Goal: Task Accomplishment & Management: Use online tool/utility

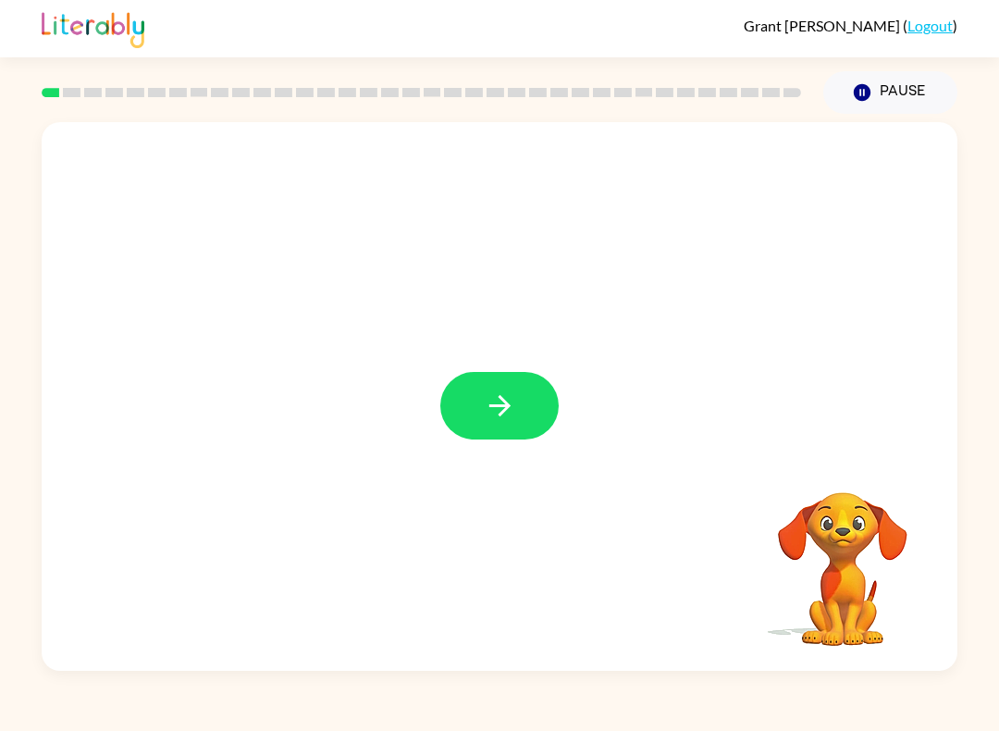
click at [506, 383] on button "button" at bounding box center [499, 406] width 118 height 68
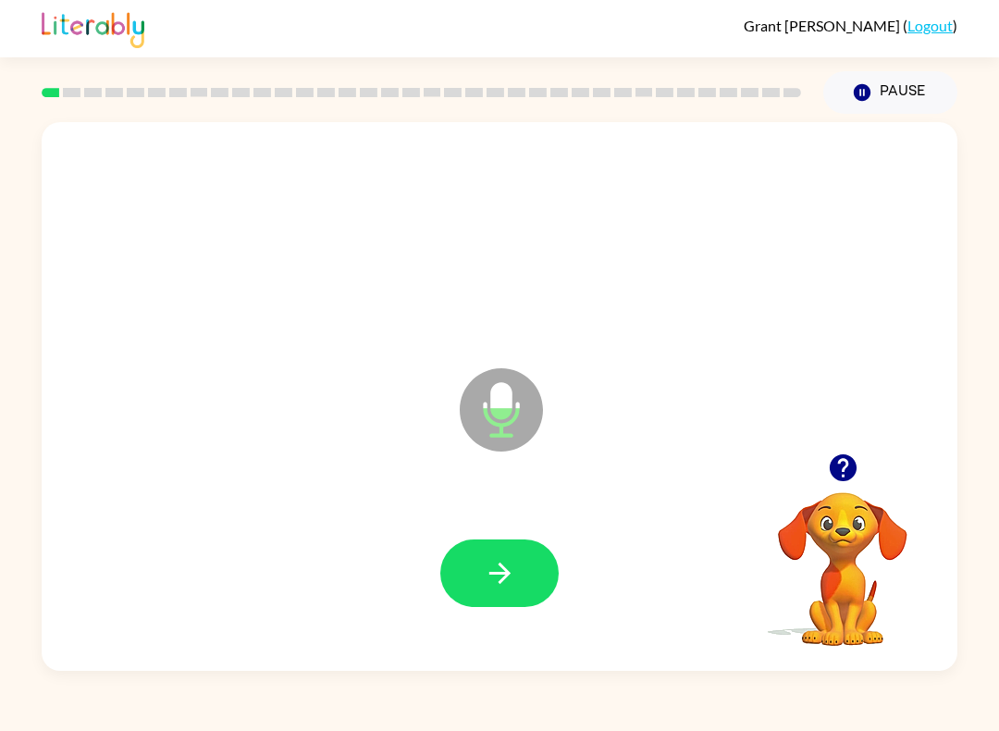
click at [512, 572] on icon "button" at bounding box center [500, 573] width 32 height 32
click at [497, 518] on div at bounding box center [499, 573] width 879 height 158
click at [526, 591] on button "button" at bounding box center [499, 573] width 118 height 68
click at [531, 556] on button "button" at bounding box center [499, 573] width 118 height 68
click at [509, 607] on button "button" at bounding box center [499, 573] width 118 height 68
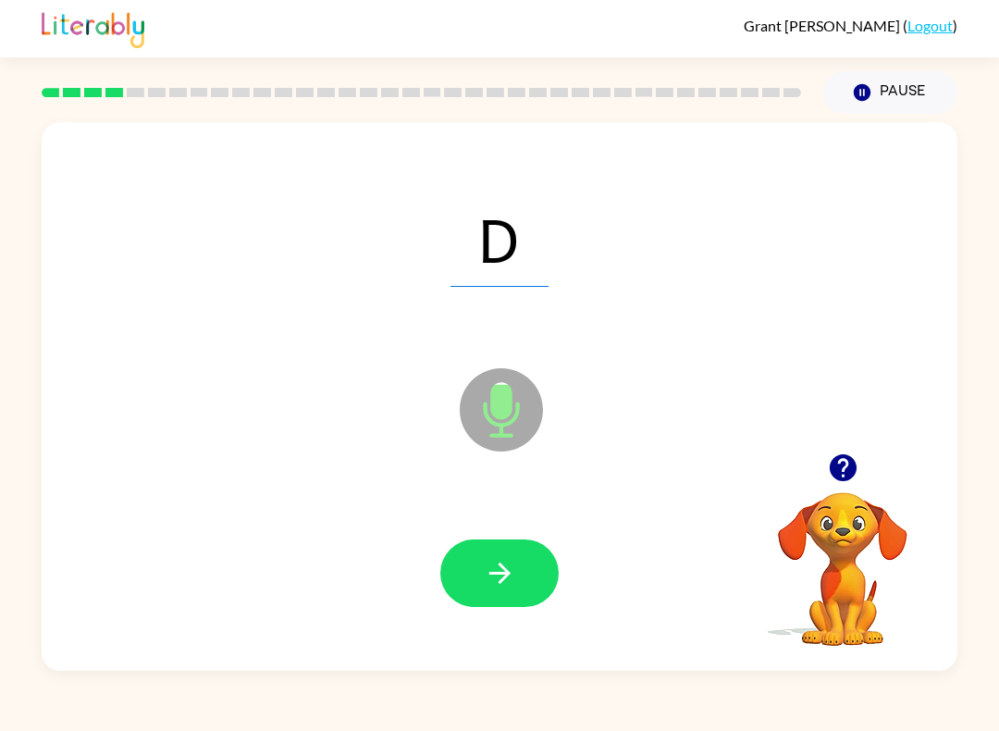
click at [506, 578] on icon "button" at bounding box center [498, 572] width 21 height 21
click at [528, 528] on div at bounding box center [499, 573] width 879 height 158
click at [508, 582] on icon "button" at bounding box center [500, 573] width 32 height 32
click at [511, 602] on button "button" at bounding box center [499, 573] width 118 height 68
click at [503, 553] on button "button" at bounding box center [499, 573] width 118 height 68
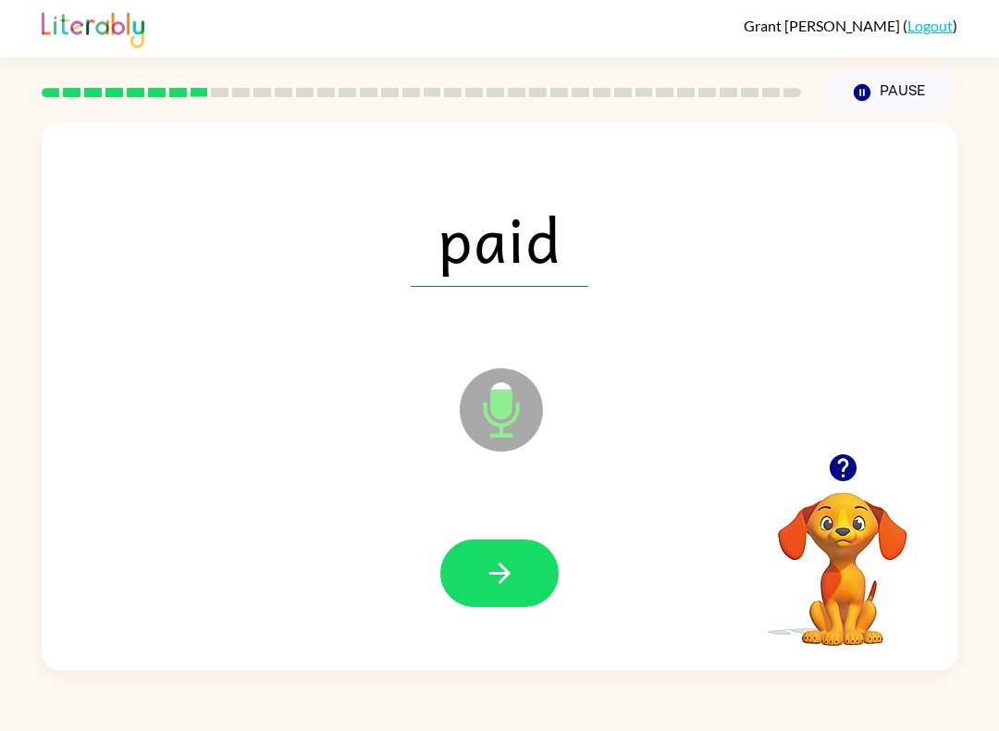
click at [523, 570] on button "button" at bounding box center [499, 573] width 118 height 68
click at [499, 559] on icon "button" at bounding box center [500, 573] width 32 height 32
click at [462, 574] on button "button" at bounding box center [499, 573] width 118 height 68
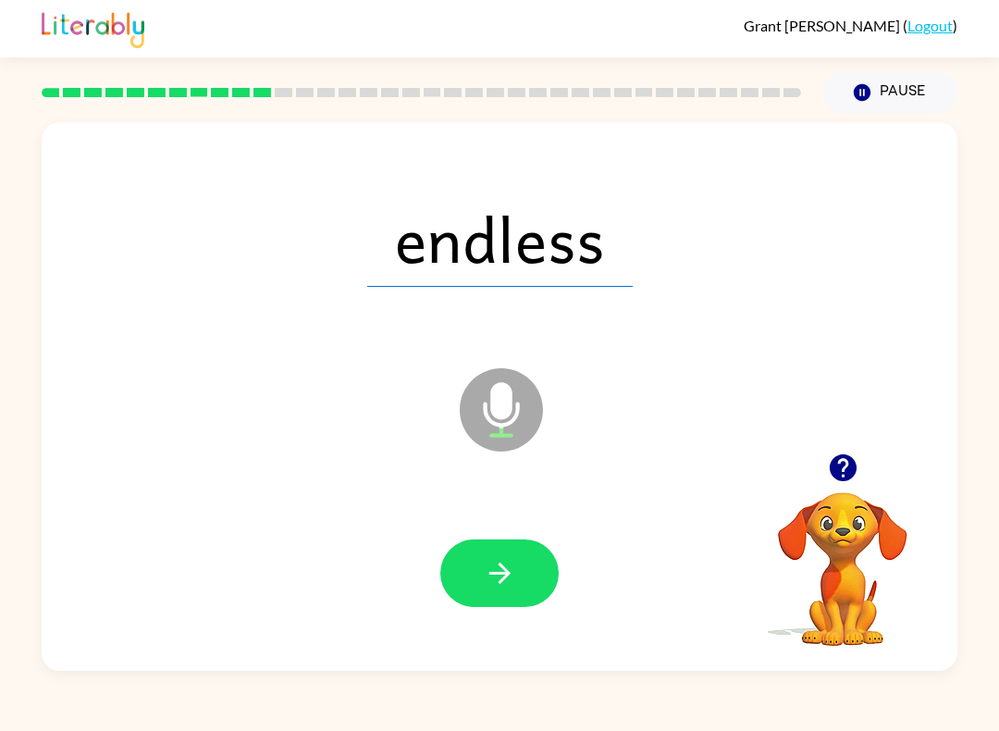
click at [481, 562] on button "button" at bounding box center [499, 573] width 118 height 68
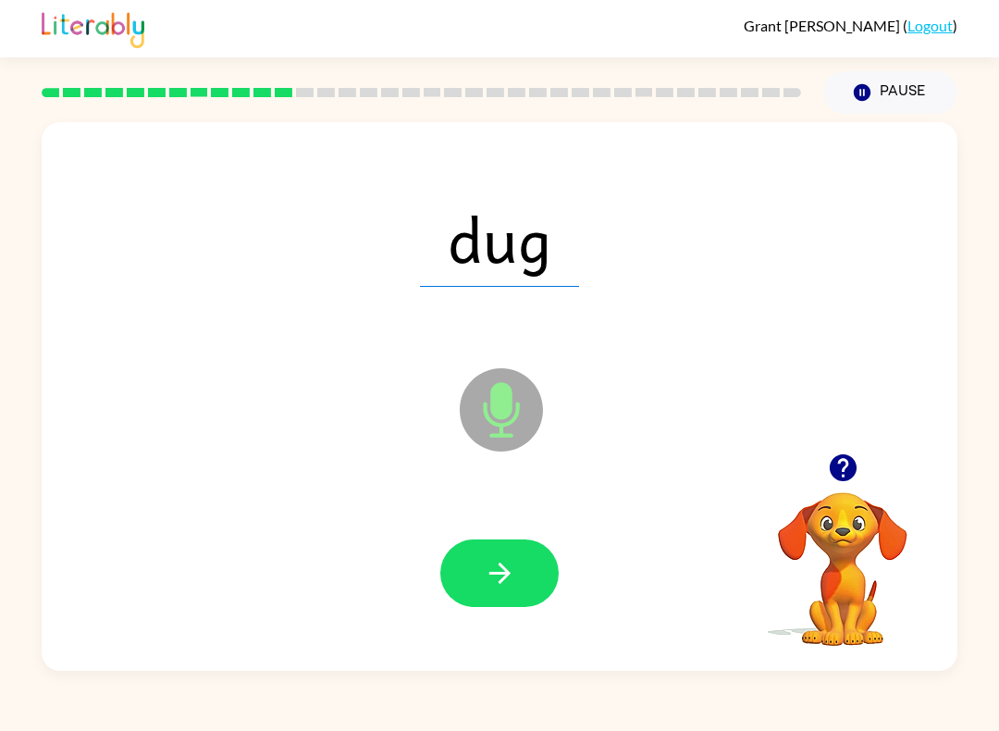
click at [522, 569] on button "button" at bounding box center [499, 573] width 118 height 68
click at [488, 572] on icon "button" at bounding box center [500, 573] width 32 height 32
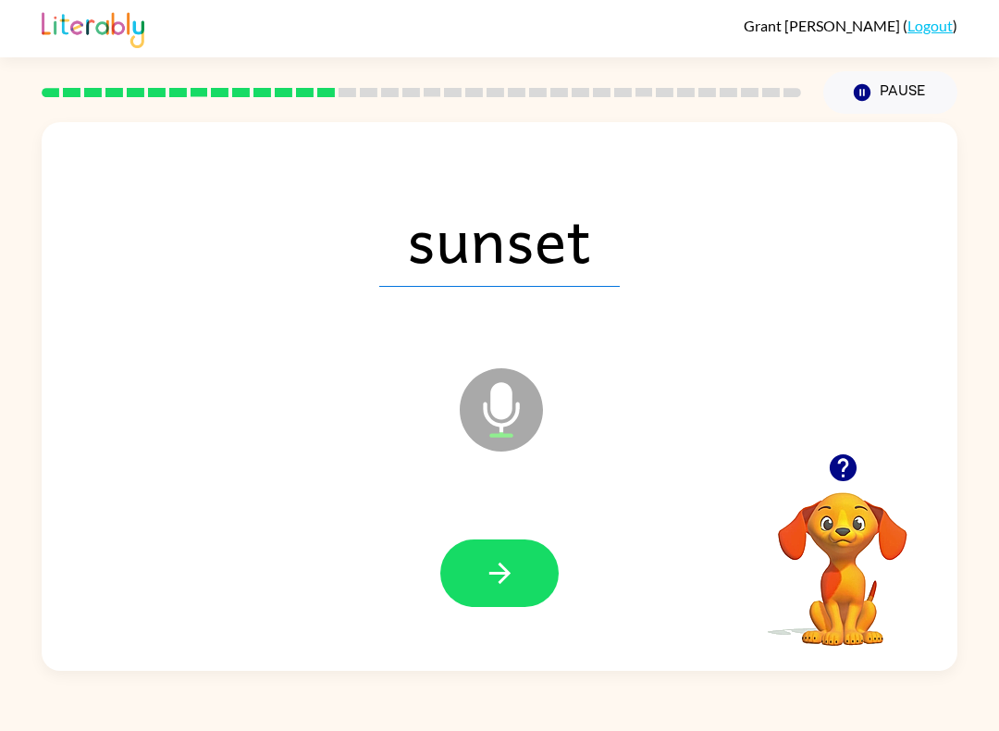
click at [507, 555] on button "button" at bounding box center [499, 573] width 118 height 68
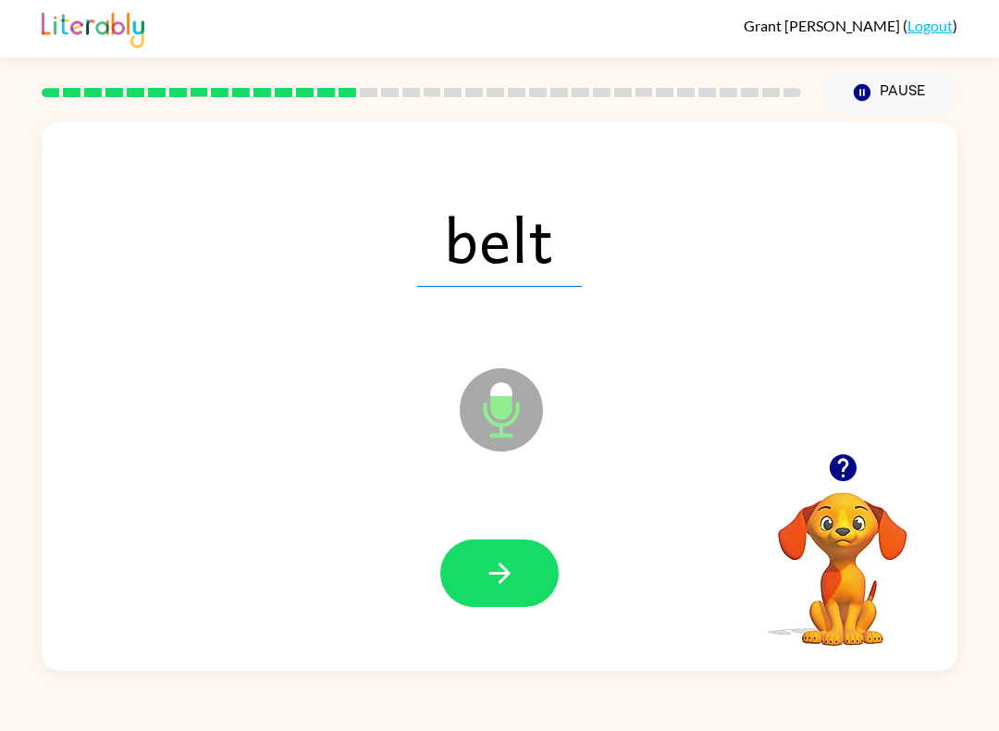
click at [491, 607] on button "button" at bounding box center [499, 573] width 118 height 68
click at [488, 585] on icon "button" at bounding box center [500, 573] width 32 height 32
click at [493, 600] on button "button" at bounding box center [499, 573] width 118 height 68
click at [531, 567] on button "button" at bounding box center [499, 573] width 118 height 68
click at [492, 578] on icon "button" at bounding box center [500, 573] width 32 height 32
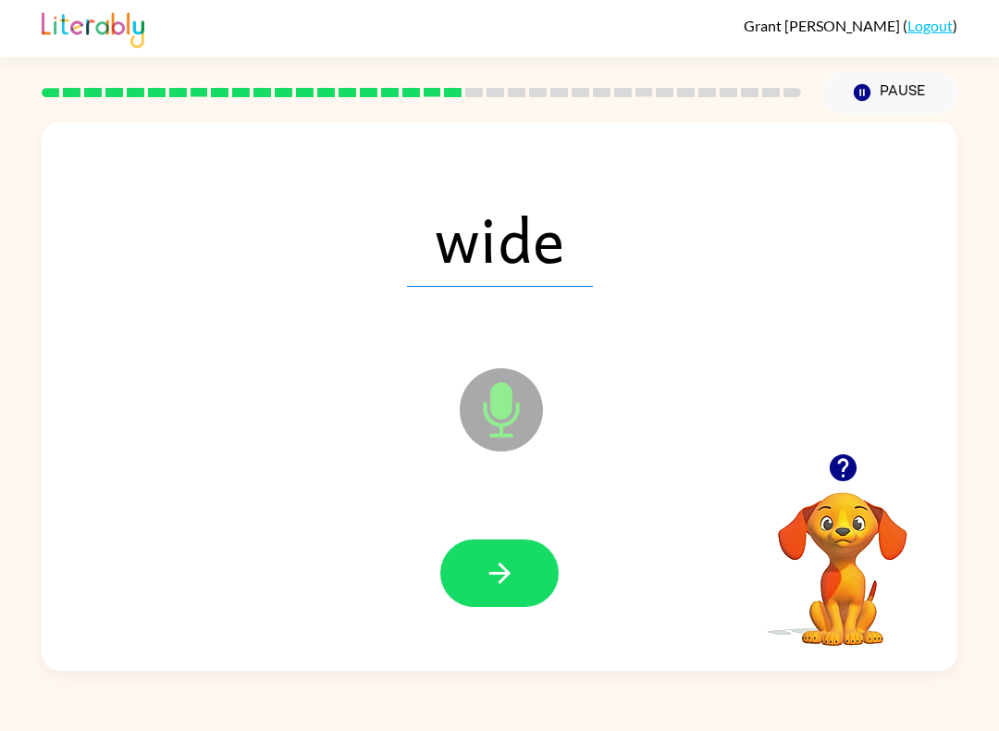
click at [486, 580] on icon "button" at bounding box center [500, 573] width 32 height 32
click at [523, 569] on button "button" at bounding box center [499, 573] width 118 height 68
click at [490, 582] on icon "button" at bounding box center [500, 573] width 32 height 32
click at [474, 597] on button "button" at bounding box center [499, 573] width 118 height 68
click at [497, 583] on icon "button" at bounding box center [500, 573] width 32 height 32
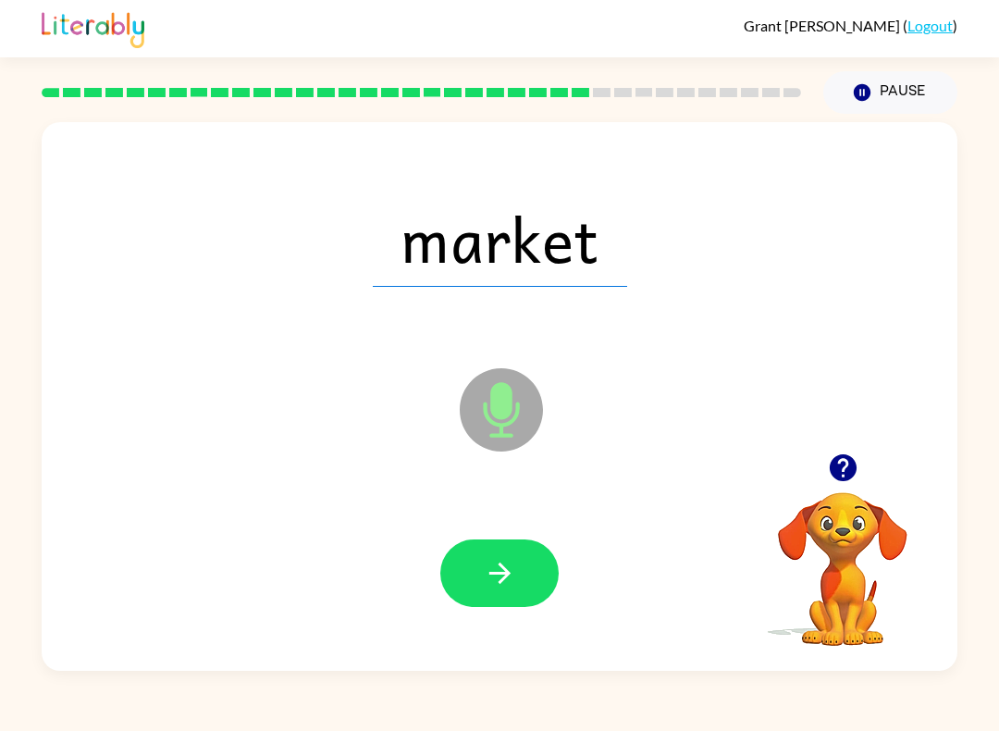
click at [510, 585] on icon "button" at bounding box center [500, 573] width 32 height 32
click at [508, 605] on button "button" at bounding box center [499, 573] width 118 height 68
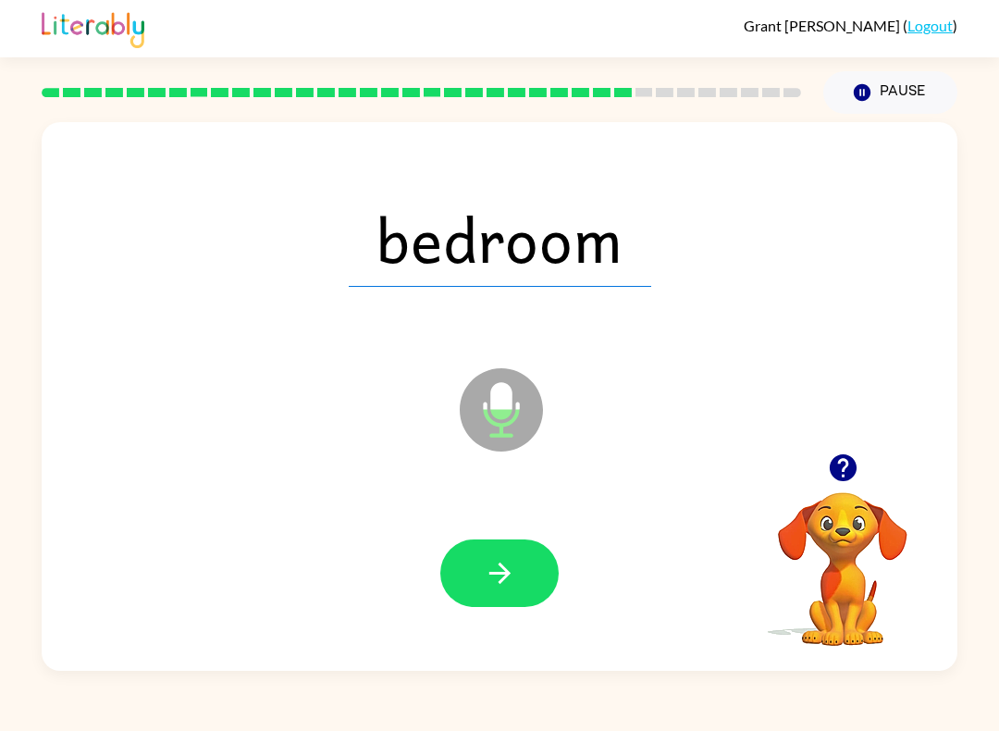
click at [504, 594] on button "button" at bounding box center [499, 573] width 118 height 68
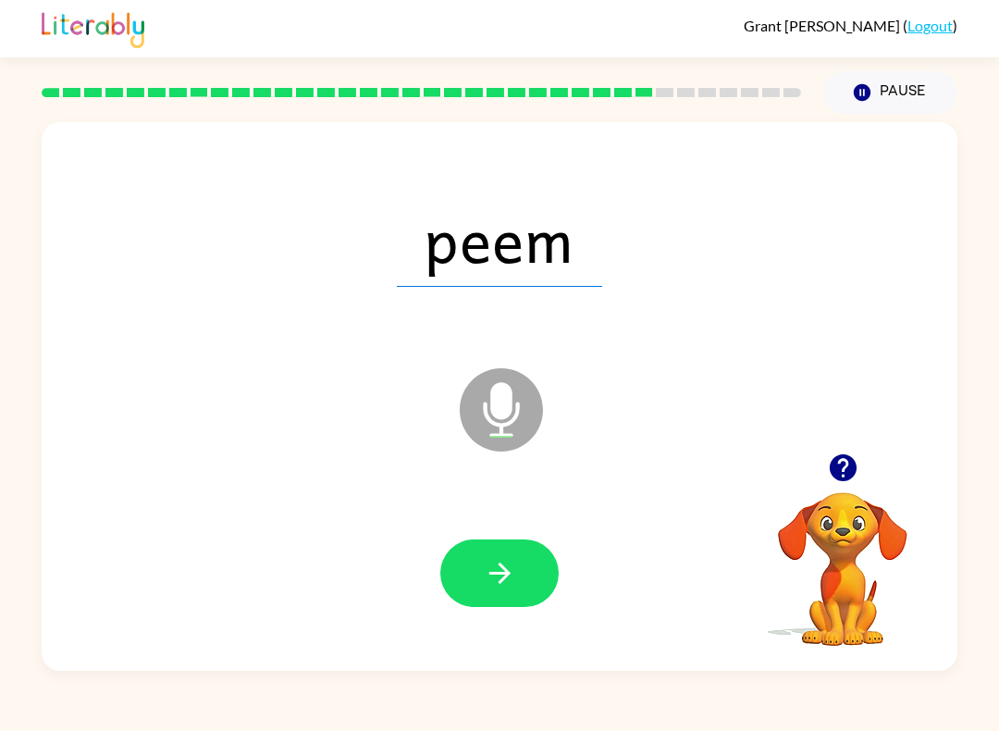
click at [526, 568] on button "button" at bounding box center [499, 573] width 118 height 68
click at [540, 545] on button "button" at bounding box center [499, 573] width 118 height 68
click at [548, 559] on button "button" at bounding box center [499, 573] width 118 height 68
click at [521, 578] on button "button" at bounding box center [499, 573] width 118 height 68
click at [505, 569] on icon "button" at bounding box center [498, 572] width 21 height 21
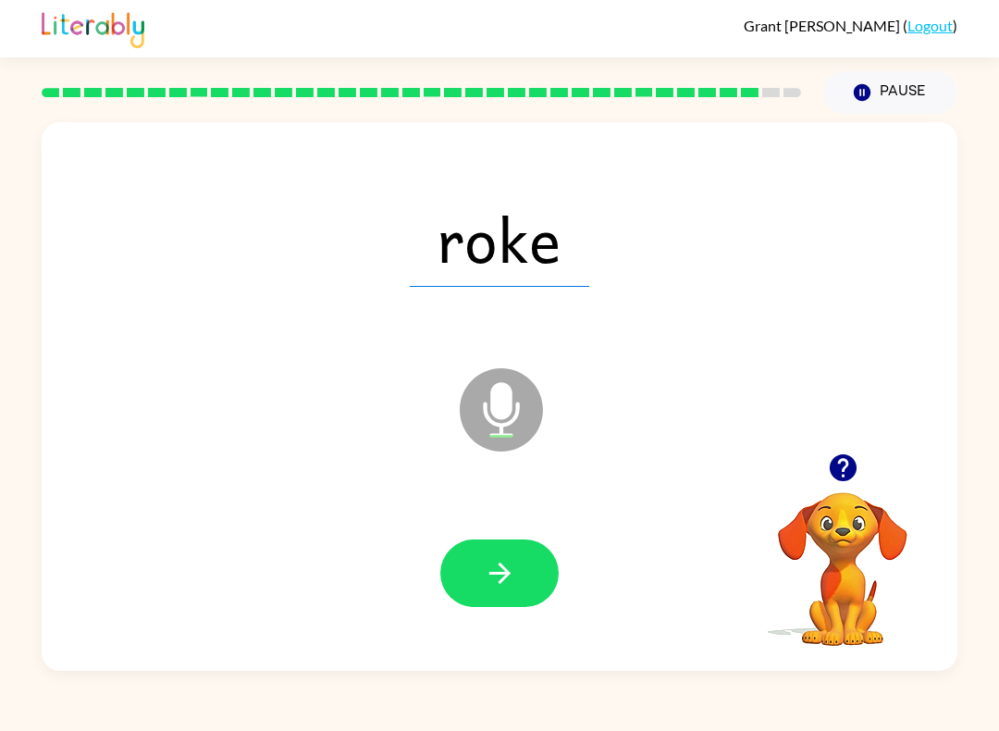
click at [519, 579] on button "button" at bounding box center [499, 573] width 118 height 68
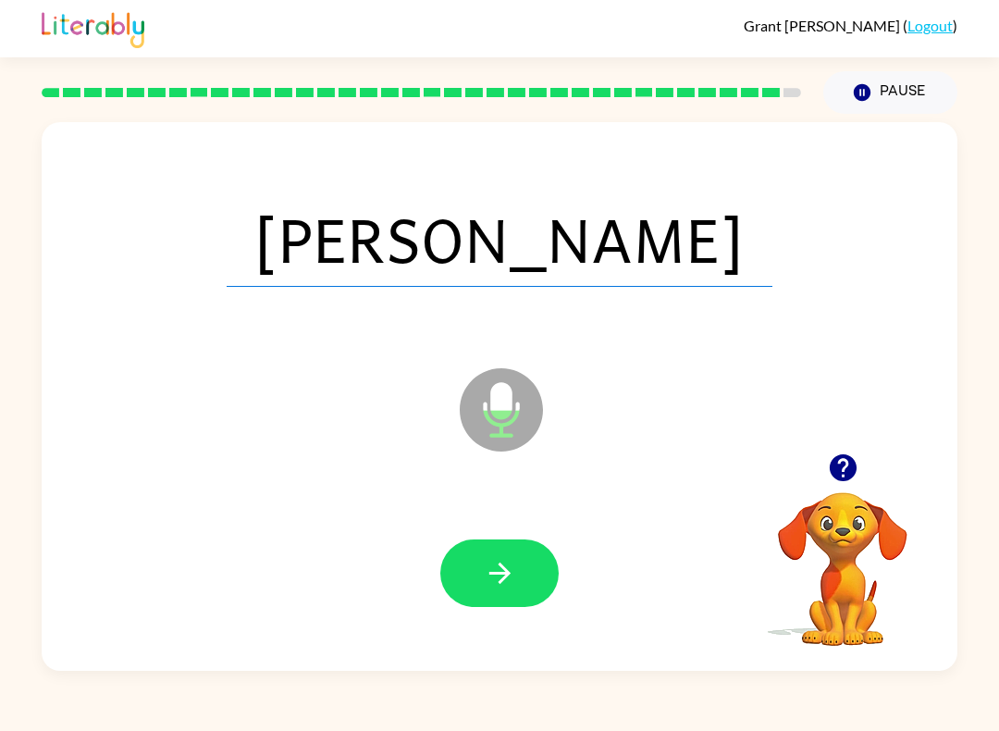
click at [508, 574] on icon "button" at bounding box center [498, 572] width 21 height 21
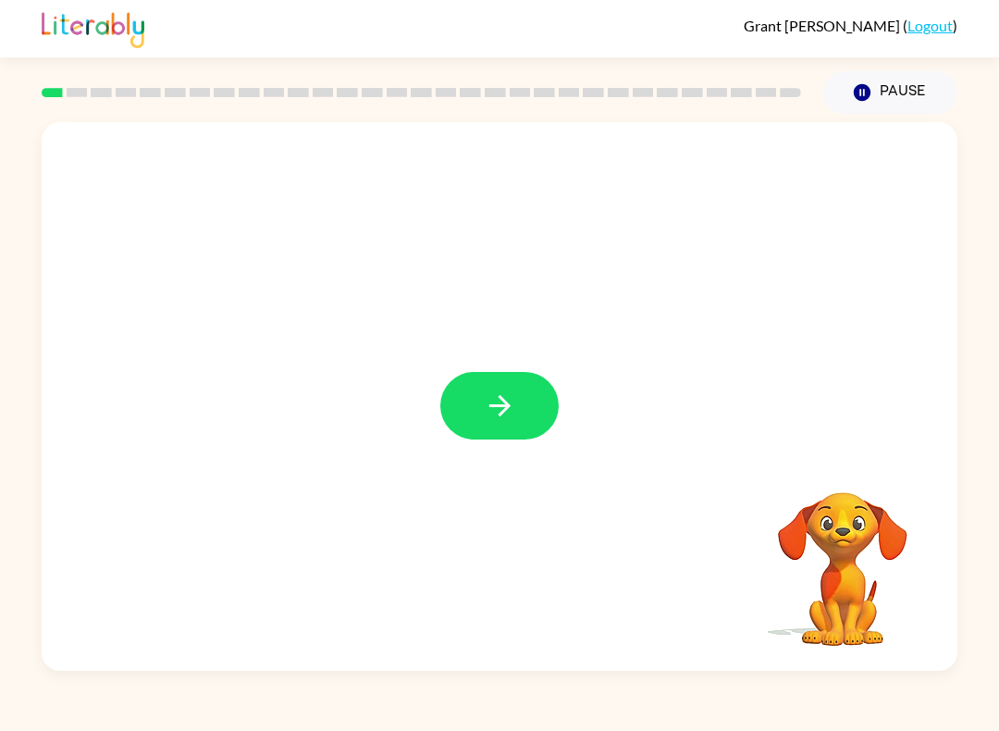
click at [523, 412] on button "button" at bounding box center [499, 406] width 118 height 68
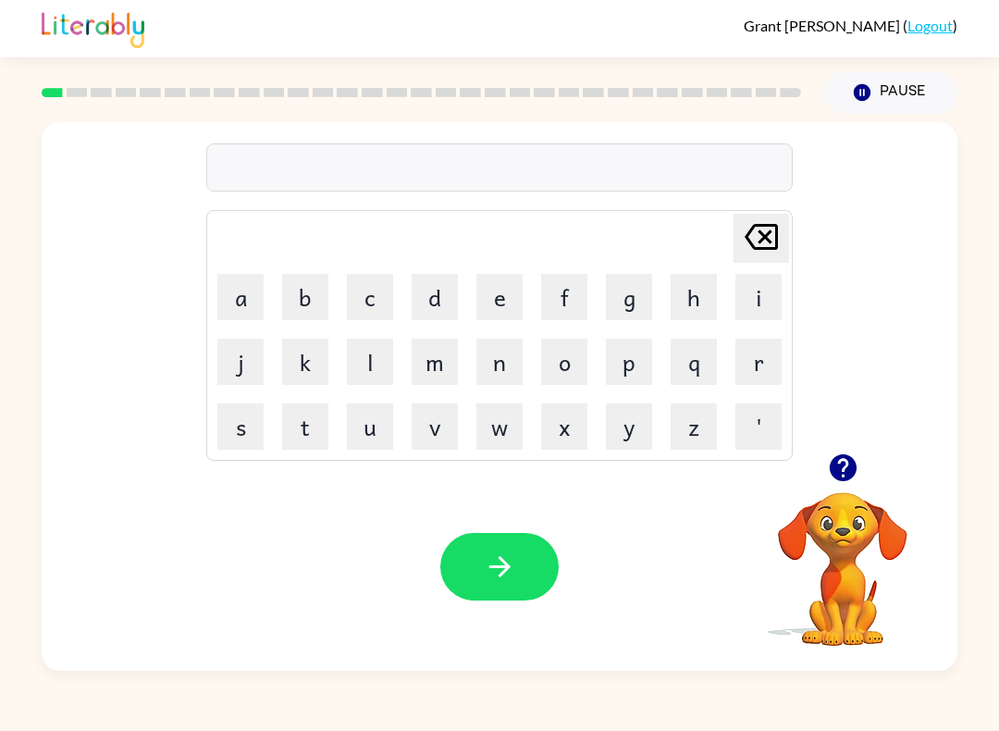
click at [639, 291] on button "g" at bounding box center [629, 297] width 46 height 46
click at [242, 289] on button "a" at bounding box center [240, 297] width 46 height 46
click at [632, 379] on button "p" at bounding box center [629, 362] width 46 height 46
click at [518, 586] on button "button" at bounding box center [499, 567] width 118 height 68
click at [630, 360] on button "p" at bounding box center [629, 362] width 46 height 46
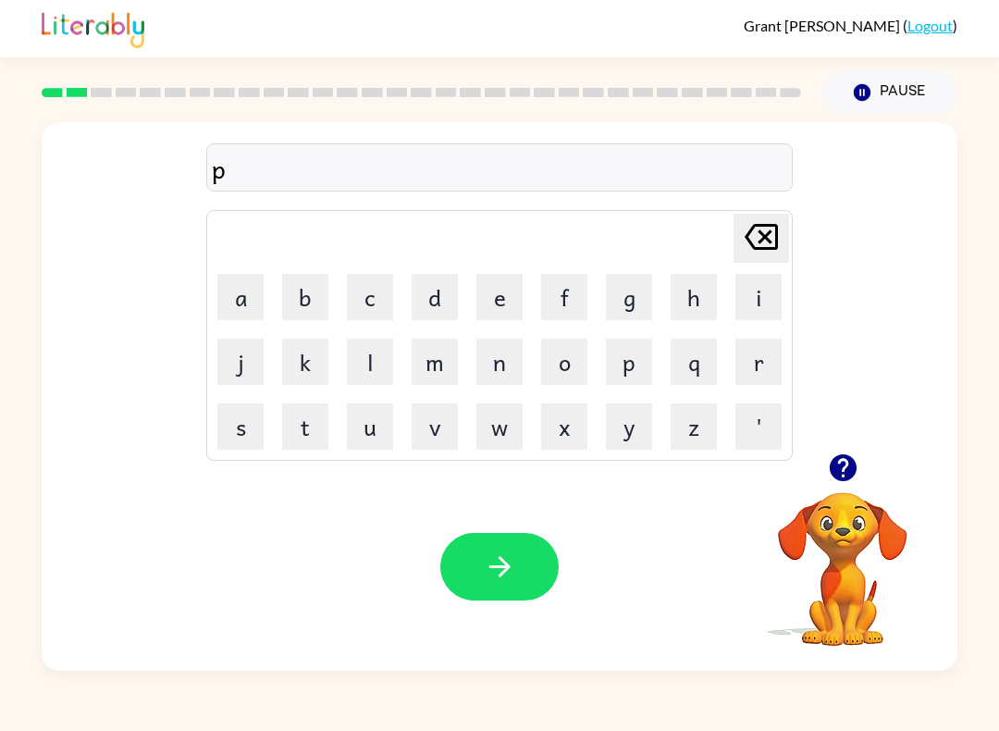
click at [569, 382] on button "o" at bounding box center [564, 362] width 46 height 46
click at [364, 367] on button "l" at bounding box center [370, 362] width 46 height 46
click at [523, 576] on button "button" at bounding box center [499, 567] width 118 height 68
click at [441, 354] on button "m" at bounding box center [435, 362] width 46 height 46
click at [371, 433] on button "u" at bounding box center [370, 426] width 46 height 46
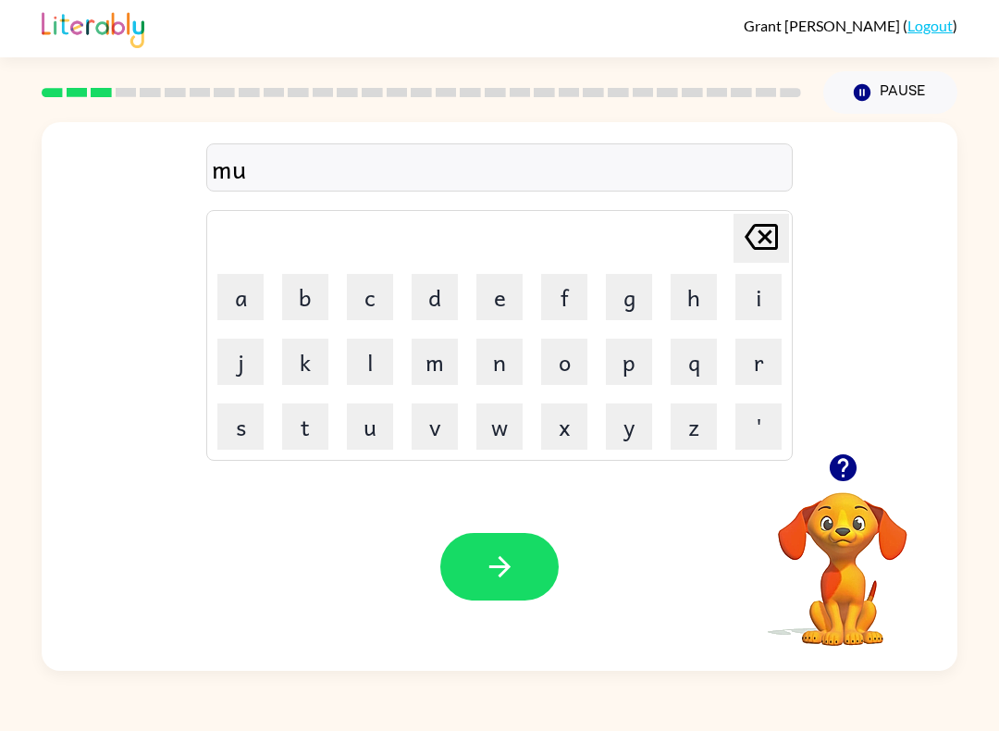
click at [455, 288] on button "d" at bounding box center [435, 297] width 46 height 46
click at [495, 569] on icon "button" at bounding box center [500, 566] width 32 height 32
click at [373, 289] on button "c" at bounding box center [370, 297] width 46 height 46
click at [764, 351] on button "r" at bounding box center [758, 362] width 46 height 46
click at [572, 377] on button "o" at bounding box center [564, 362] width 46 height 46
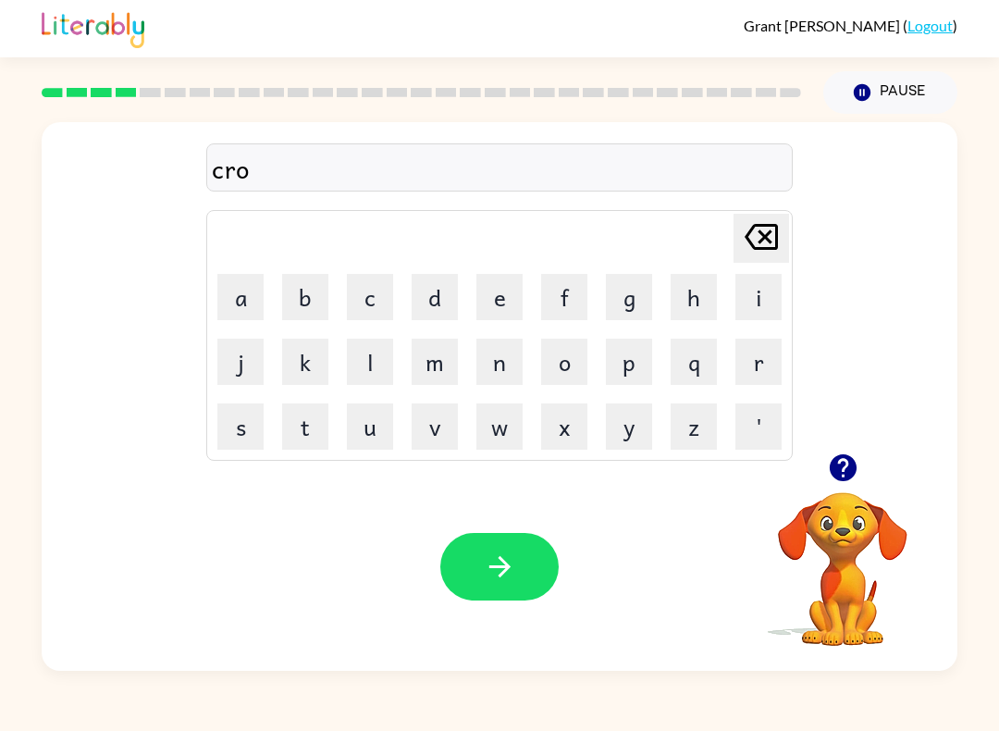
click at [635, 364] on button "p" at bounding box center [629, 362] width 46 height 46
click at [504, 559] on icon "button" at bounding box center [500, 566] width 32 height 32
click at [570, 296] on button "f" at bounding box center [564, 297] width 46 height 46
click at [363, 369] on button "l" at bounding box center [370, 362] width 46 height 46
click at [749, 300] on button "i" at bounding box center [758, 297] width 46 height 46
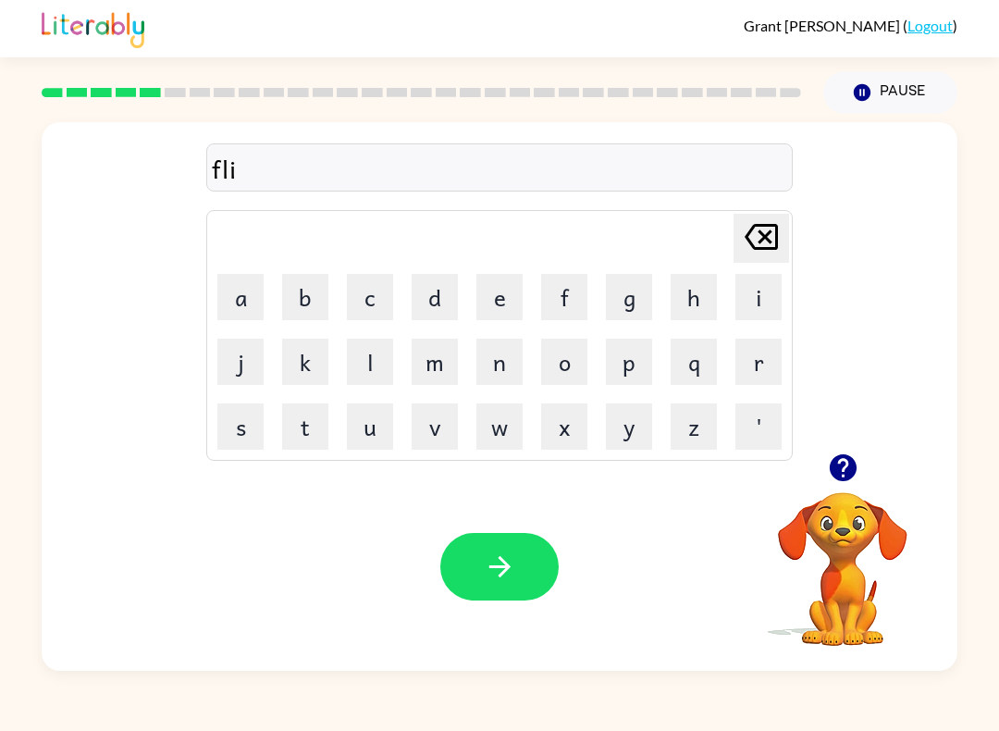
click at [380, 297] on button "c" at bounding box center [370, 297] width 46 height 46
click at [505, 588] on button "button" at bounding box center [499, 567] width 118 height 68
click at [238, 302] on button "a" at bounding box center [240, 297] width 46 height 46
click at [443, 357] on button "m" at bounding box center [435, 362] width 46 height 46
click at [498, 302] on button "e" at bounding box center [499, 297] width 46 height 46
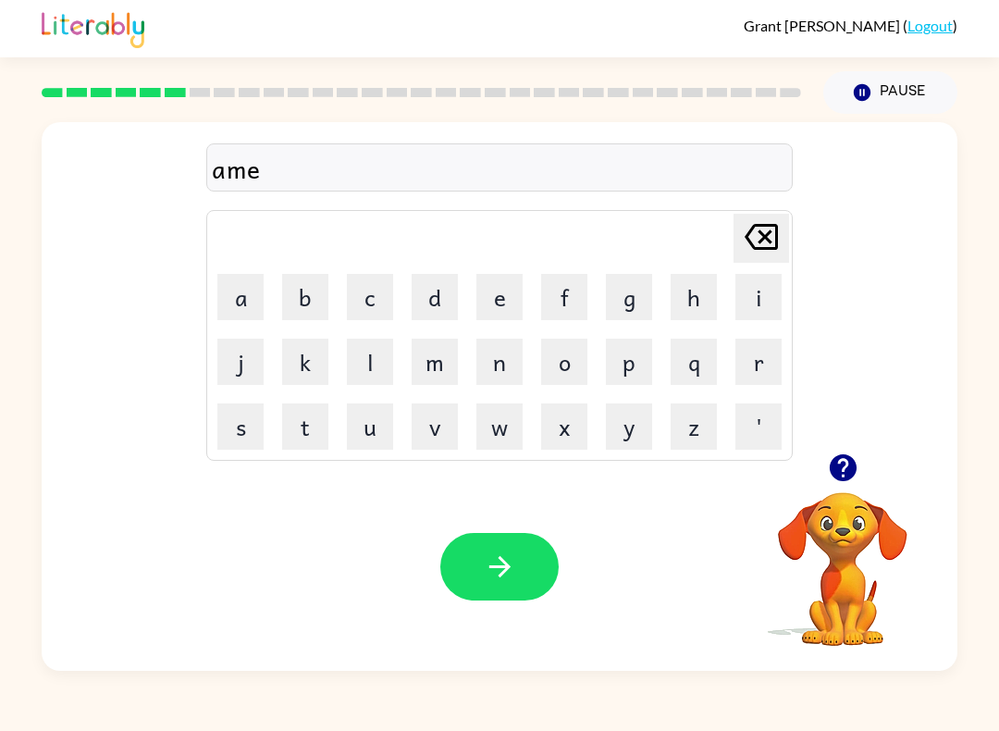
click at [474, 597] on button "button" at bounding box center [499, 567] width 118 height 68
click at [252, 418] on button "s" at bounding box center [240, 426] width 46 height 46
click at [780, 361] on button "r" at bounding box center [758, 362] width 46 height 46
click at [751, 299] on button "i" at bounding box center [758, 297] width 46 height 46
click at [315, 279] on button "b" at bounding box center [305, 297] width 46 height 46
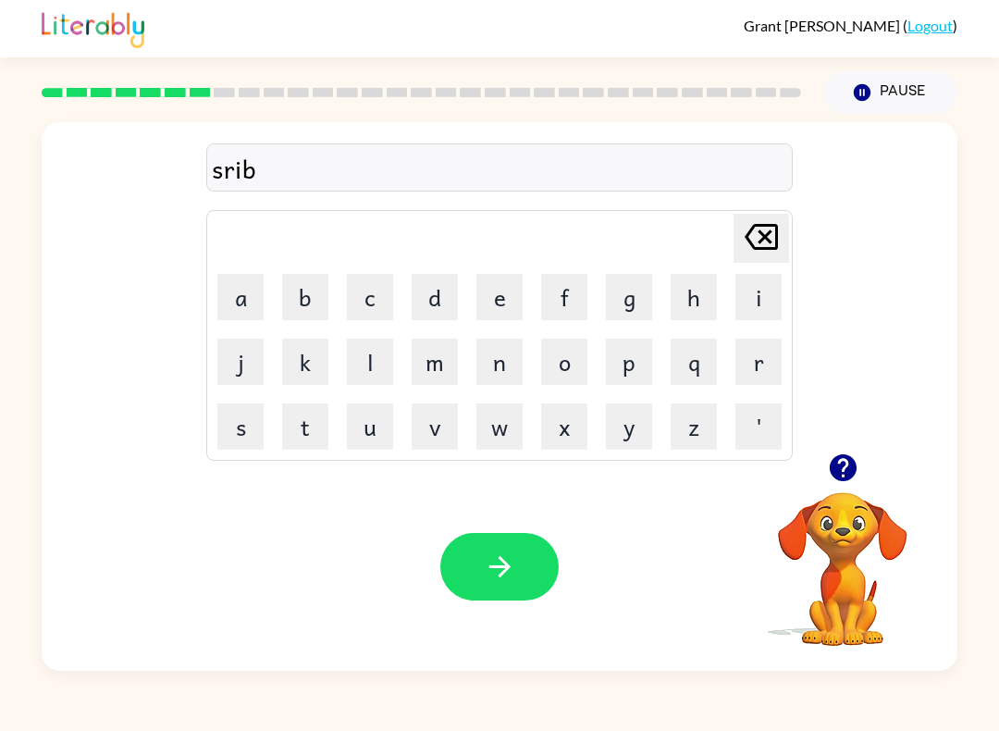
click at [360, 363] on button "l" at bounding box center [370, 362] width 46 height 46
click at [899, 100] on button "Pause Pause" at bounding box center [890, 92] width 134 height 43
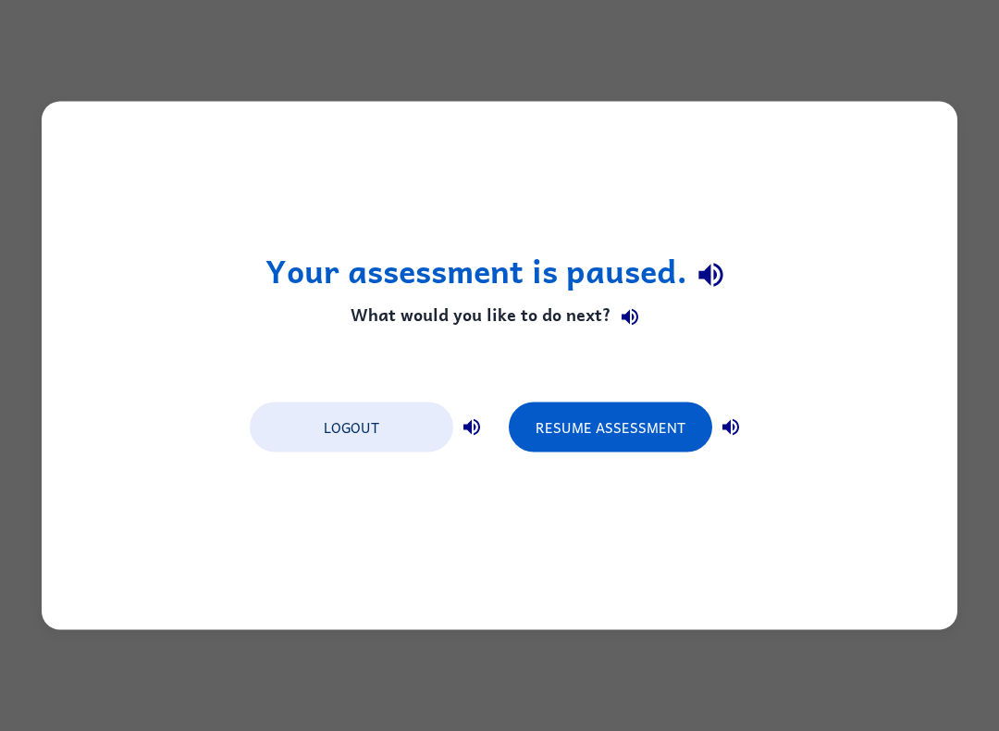
click at [620, 442] on button "Resume Assessment" at bounding box center [610, 427] width 203 height 50
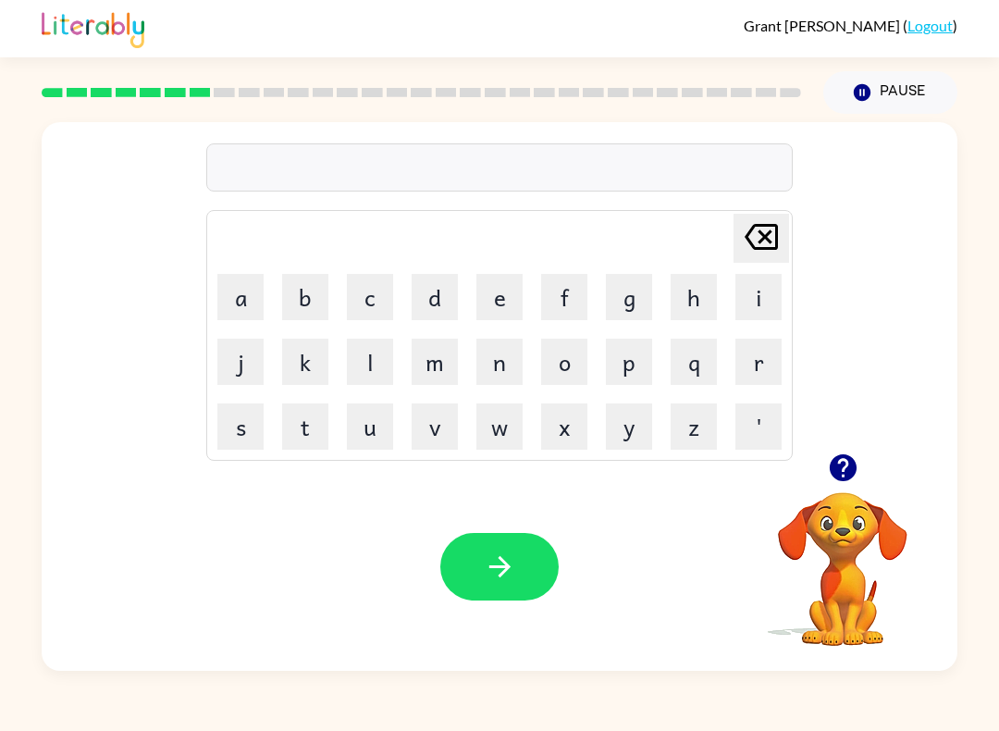
click at [246, 425] on button "s" at bounding box center [240, 426] width 46 height 46
click at [379, 293] on button "c" at bounding box center [370, 297] width 46 height 46
click at [776, 363] on button "r" at bounding box center [758, 362] width 46 height 46
click at [777, 292] on button "i" at bounding box center [758, 297] width 46 height 46
click at [300, 293] on button "b" at bounding box center [305, 297] width 46 height 46
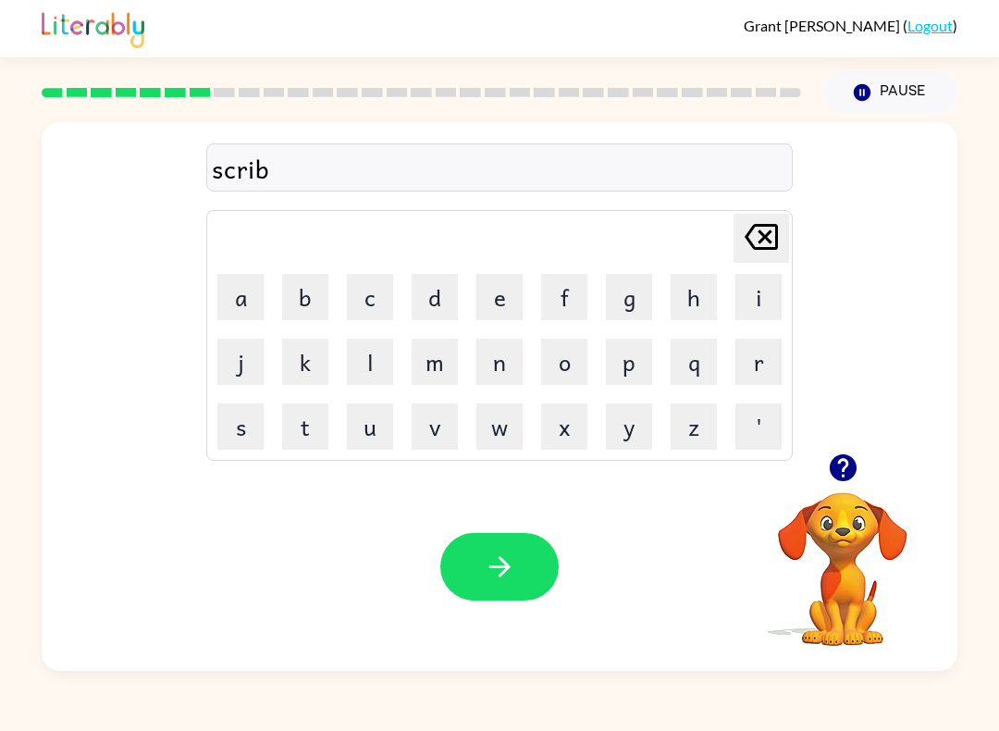
click at [376, 362] on button "l" at bounding box center [370, 362] width 46 height 46
click at [505, 543] on button "button" at bounding box center [499, 567] width 118 height 68
click at [512, 425] on button "w" at bounding box center [499, 426] width 46 height 46
click at [769, 295] on button "i" at bounding box center [758, 297] width 46 height 46
click at [229, 439] on button "s" at bounding box center [240, 426] width 46 height 46
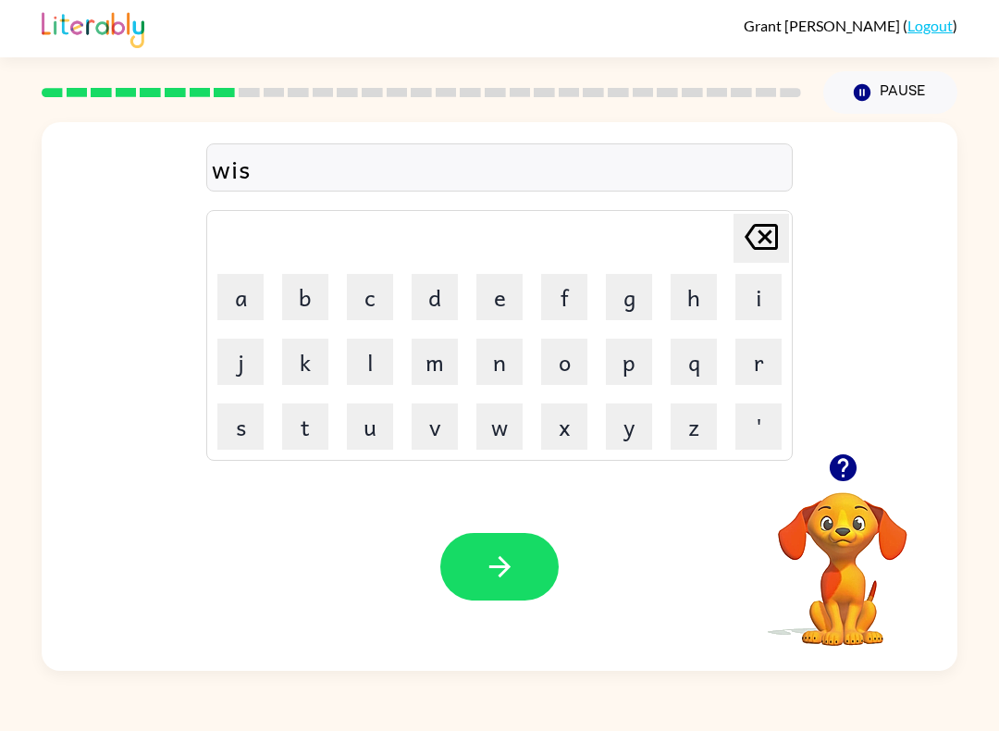
click at [683, 283] on button "h" at bounding box center [694, 297] width 46 height 46
click at [506, 597] on button "button" at bounding box center [499, 567] width 118 height 68
click at [375, 299] on button "c" at bounding box center [370, 297] width 46 height 46
click at [574, 369] on button "o" at bounding box center [564, 362] width 46 height 46
click at [628, 433] on button "y" at bounding box center [629, 426] width 46 height 46
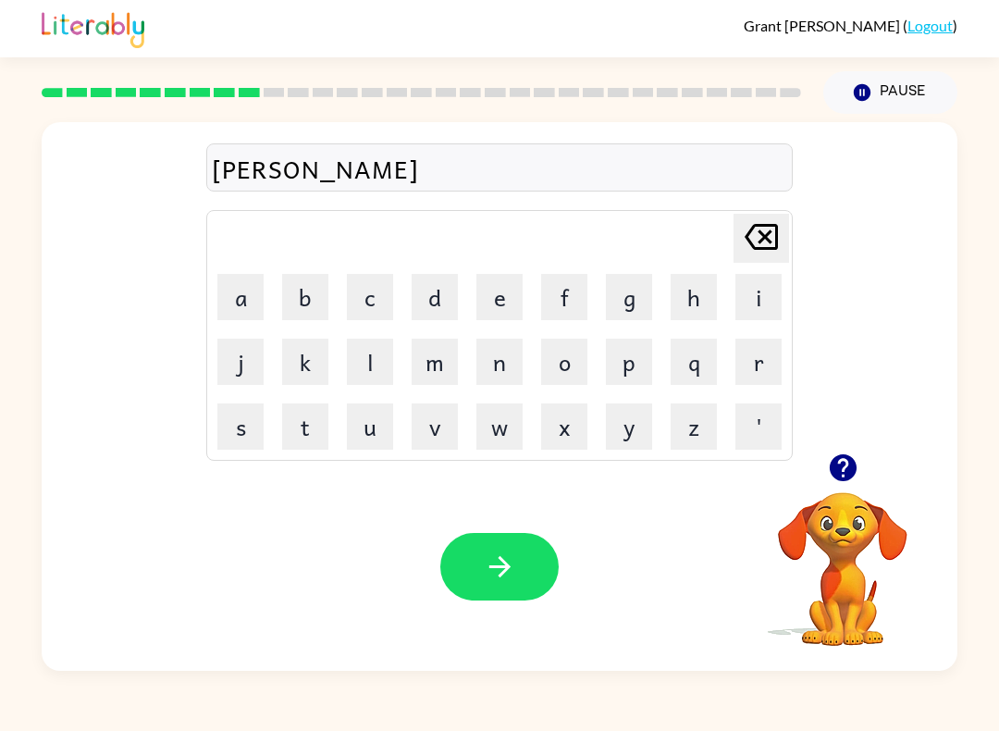
click at [566, 364] on button "o" at bounding box center [564, 362] width 46 height 46
click at [375, 368] on button "l" at bounding box center [370, 362] width 46 height 46
click at [523, 553] on button "button" at bounding box center [499, 567] width 118 height 68
click at [297, 422] on button "t" at bounding box center [305, 426] width 46 height 46
click at [690, 301] on button "h" at bounding box center [694, 297] width 46 height 46
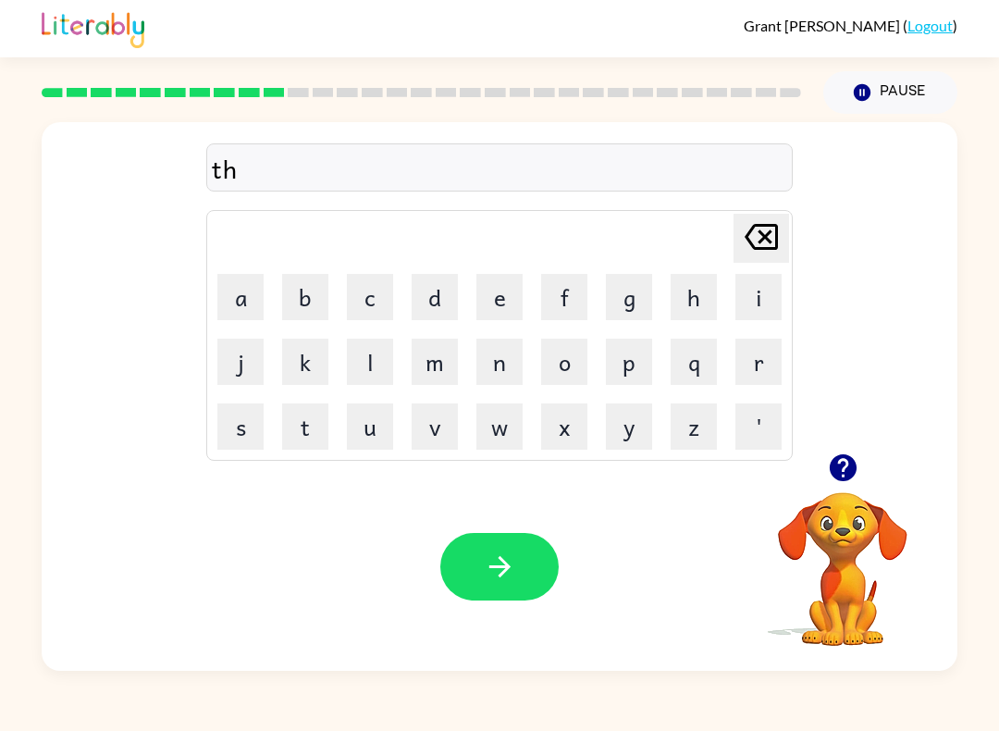
click at [772, 299] on button "i" at bounding box center [758, 297] width 46 height 46
click at [929, 97] on button "Pause Pause" at bounding box center [890, 92] width 134 height 43
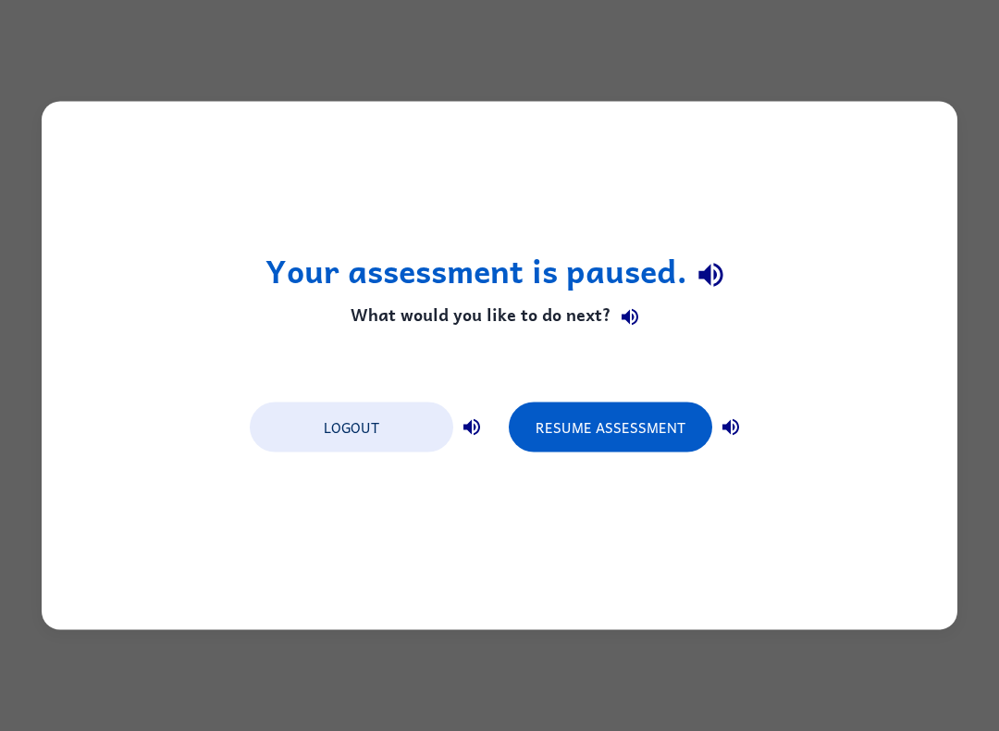
click at [647, 448] on button "Resume Assessment" at bounding box center [610, 427] width 203 height 50
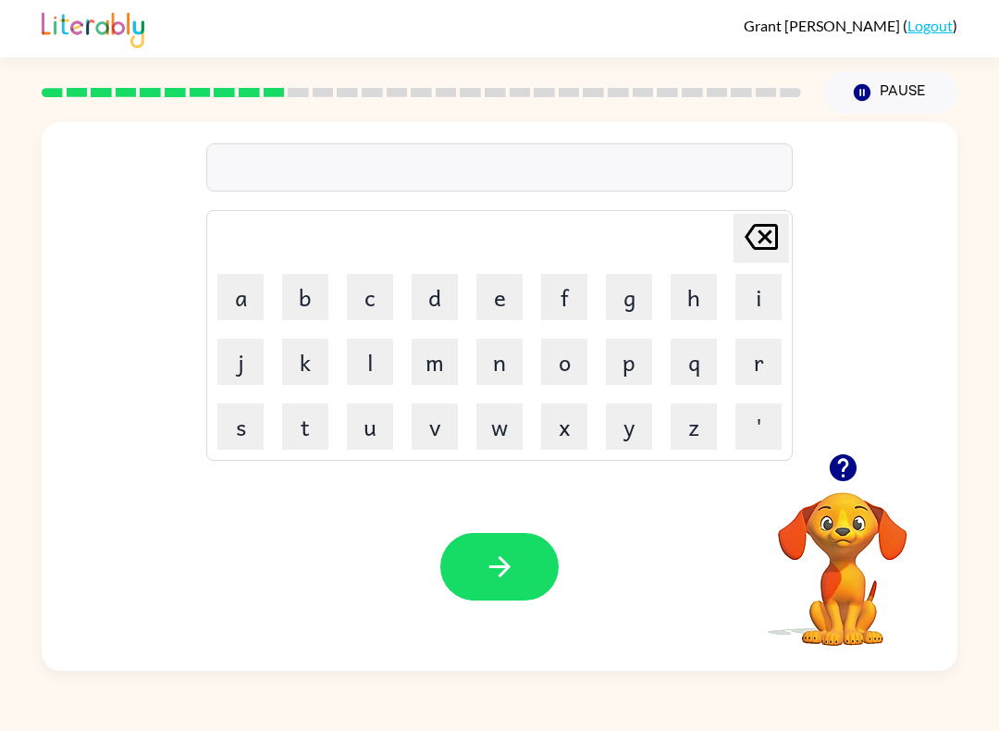
click at [306, 445] on button "t" at bounding box center [305, 426] width 46 height 46
click at [696, 301] on button "h" at bounding box center [694, 297] width 46 height 46
click at [776, 293] on button "i" at bounding box center [758, 297] width 46 height 46
click at [514, 362] on button "n" at bounding box center [499, 362] width 46 height 46
click at [773, 239] on icon "[PERSON_NAME] last character input" at bounding box center [761, 237] width 44 height 44
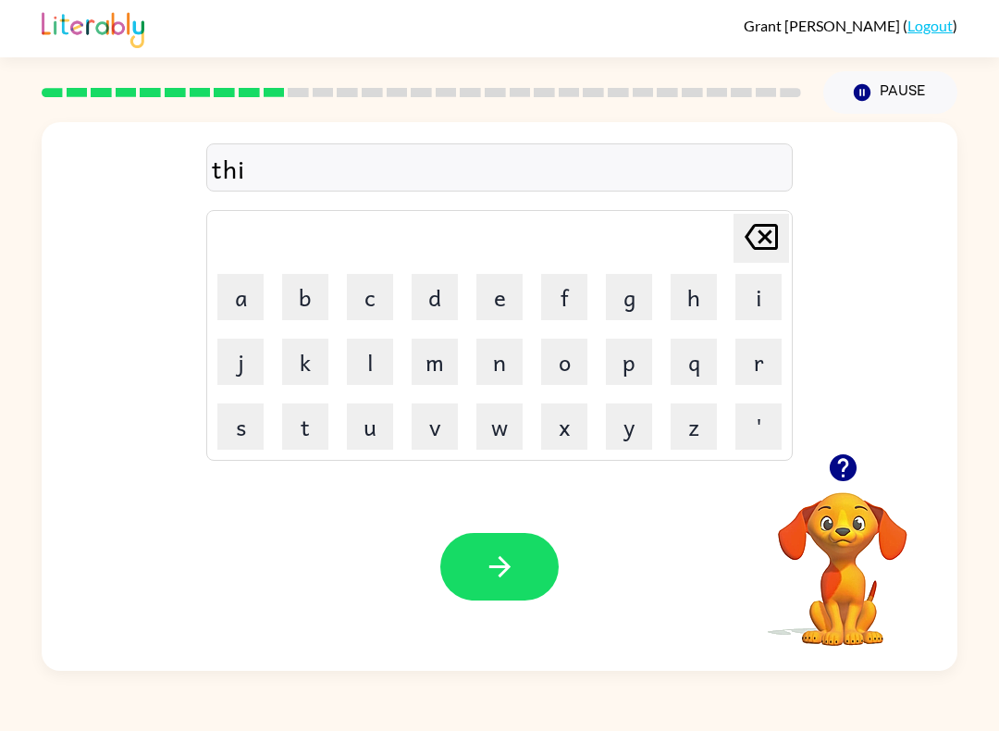
click at [764, 291] on button "i" at bounding box center [758, 297] width 46 height 46
click at [746, 240] on icon "[PERSON_NAME] last character input" at bounding box center [761, 237] width 44 height 44
click at [766, 249] on icon at bounding box center [761, 237] width 33 height 26
click at [755, 315] on button "i" at bounding box center [758, 297] width 46 height 46
click at [520, 354] on button "n" at bounding box center [499, 362] width 46 height 46
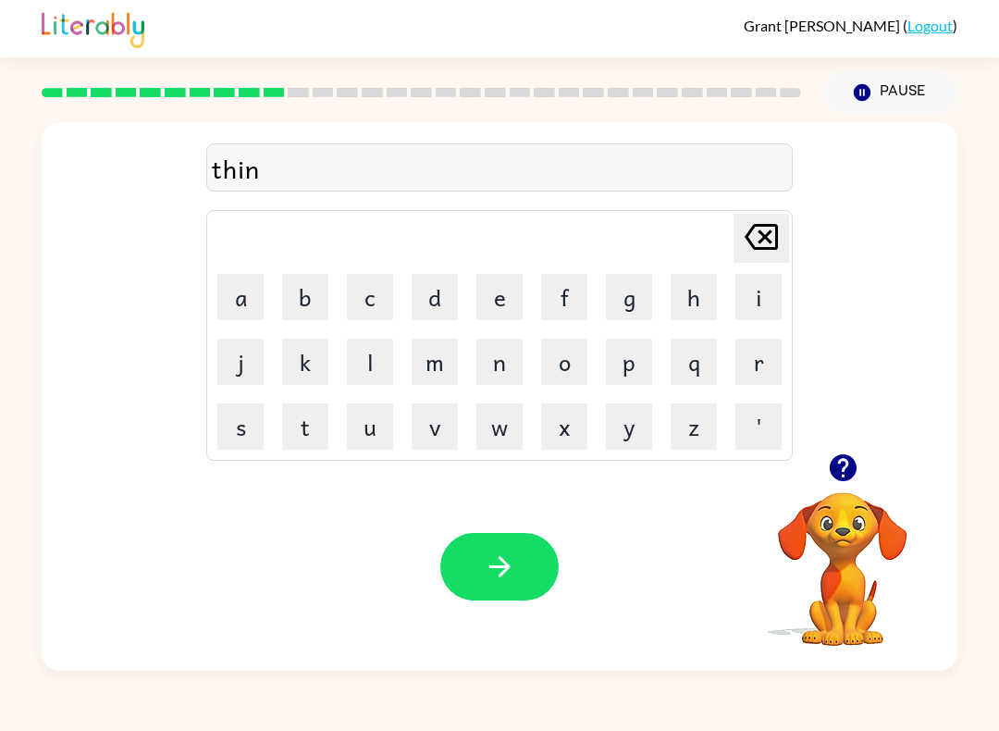
click at [632, 295] on button "g" at bounding box center [629, 297] width 46 height 46
click at [495, 558] on icon "button" at bounding box center [500, 566] width 32 height 32
click at [217, 449] on button "s" at bounding box center [240, 426] width 46 height 46
click at [437, 367] on button "m" at bounding box center [435, 362] width 46 height 46
click at [581, 364] on button "o" at bounding box center [564, 362] width 46 height 46
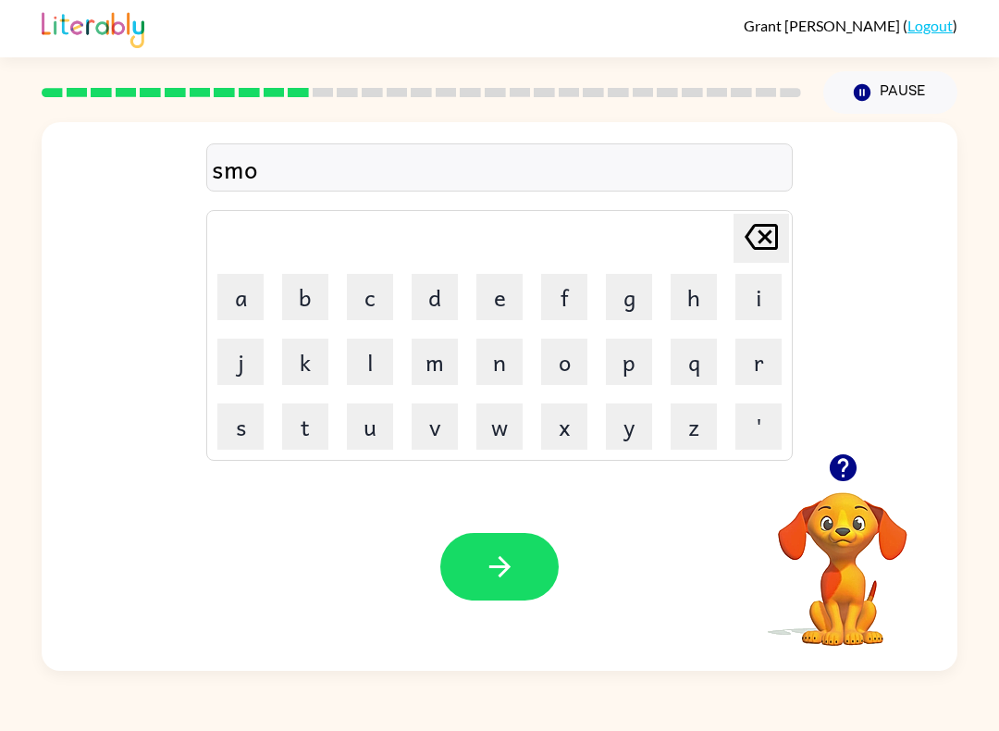
click at [907, 80] on button "Pause Pause" at bounding box center [890, 92] width 134 height 43
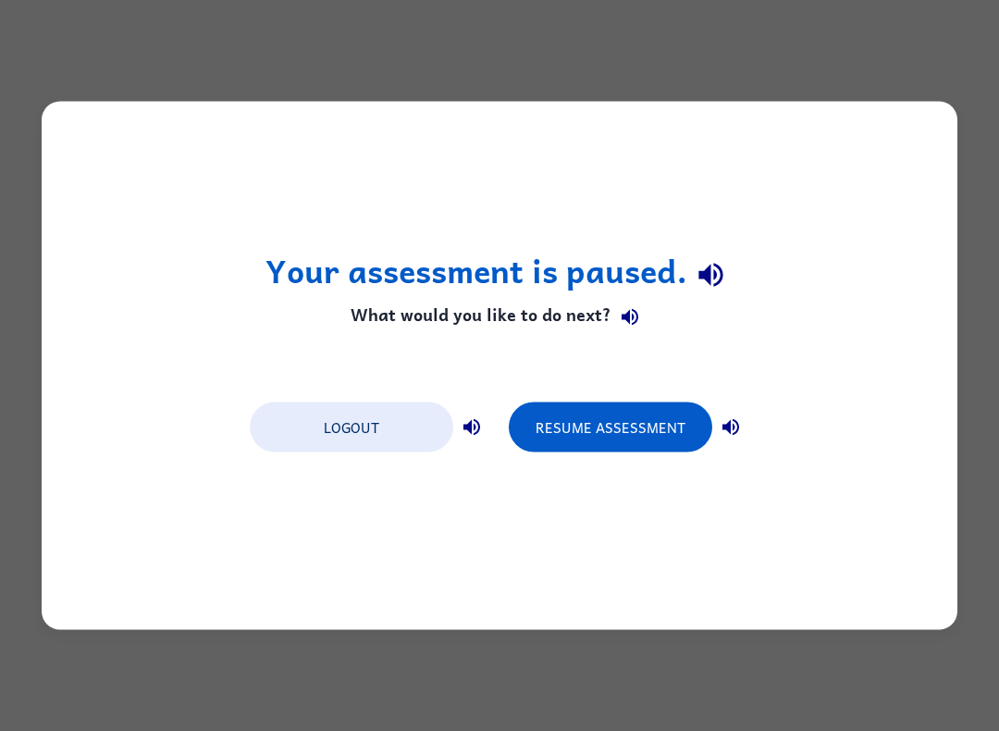
click at [608, 403] on button "Resume Assessment" at bounding box center [610, 427] width 203 height 50
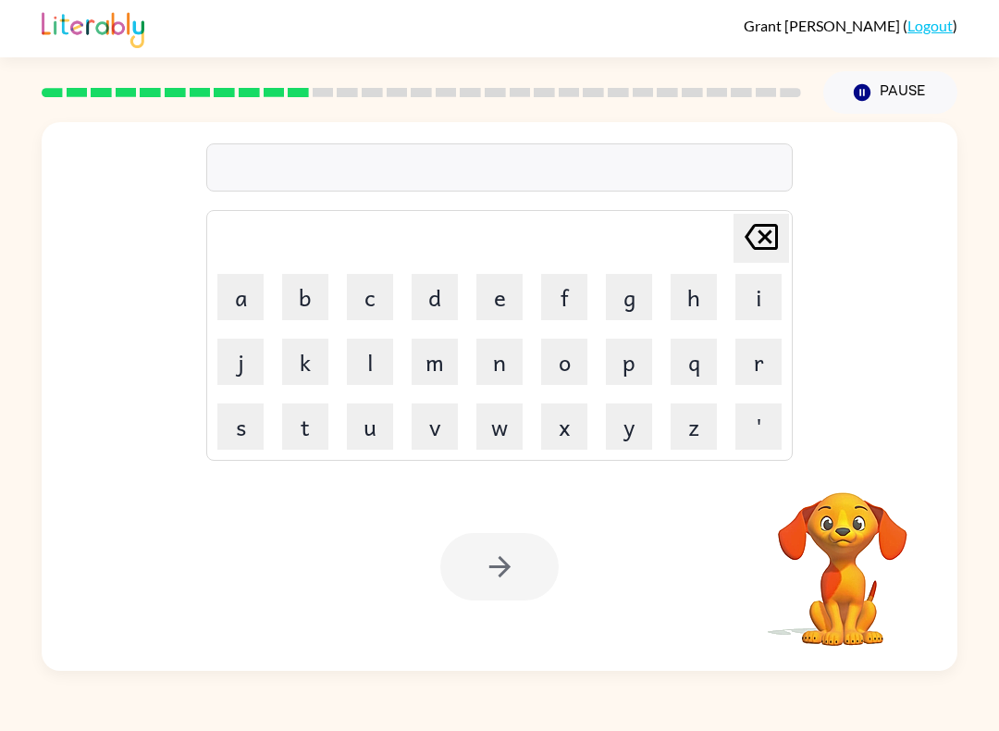
click at [232, 448] on button "s" at bounding box center [240, 426] width 46 height 46
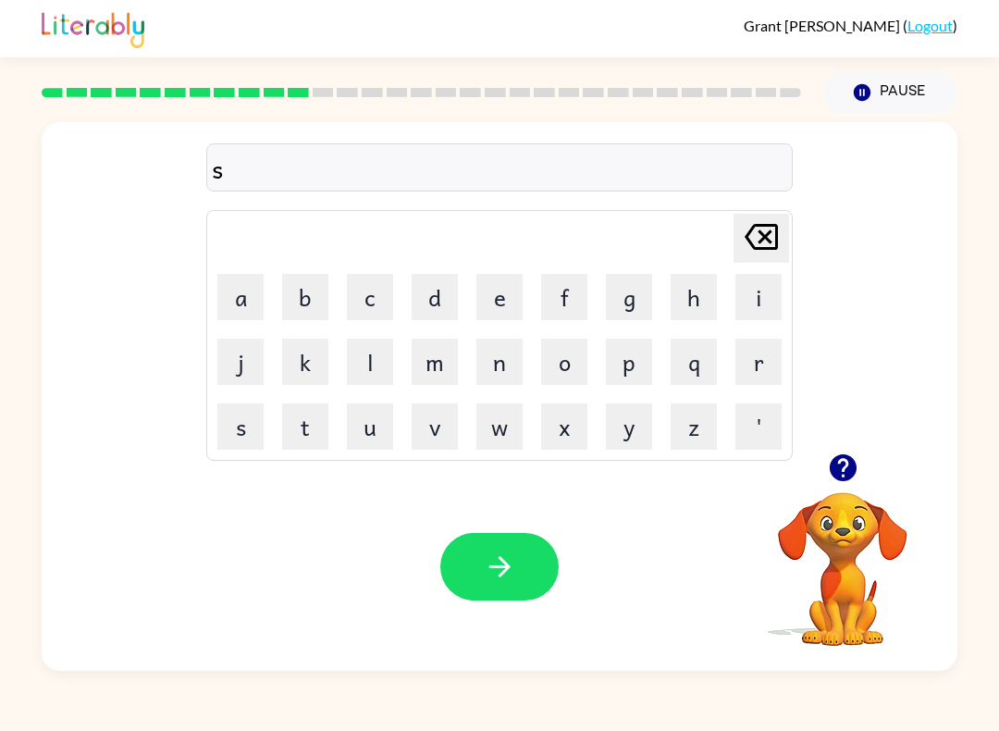
click at [441, 374] on button "m" at bounding box center [435, 362] width 46 height 46
click at [585, 373] on button "o" at bounding box center [564, 362] width 46 height 46
click at [387, 302] on button "c" at bounding box center [370, 297] width 46 height 46
click at [499, 284] on button "e" at bounding box center [499, 297] width 46 height 46
click at [528, 560] on button "button" at bounding box center [499, 567] width 118 height 68
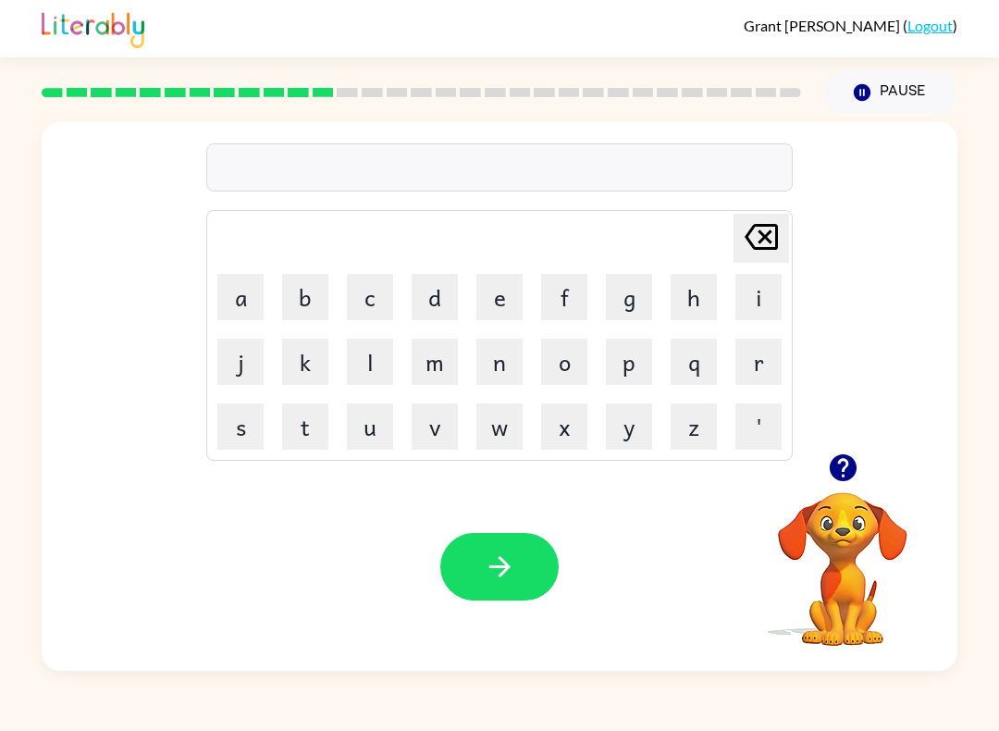
click at [445, 366] on button "m" at bounding box center [435, 362] width 46 height 46
click at [242, 438] on button "s" at bounding box center [240, 426] width 46 height 46
click at [304, 434] on button "t" at bounding box center [305, 426] width 46 height 46
click at [240, 302] on button "a" at bounding box center [240, 297] width 46 height 46
click at [386, 288] on button "c" at bounding box center [370, 297] width 46 height 46
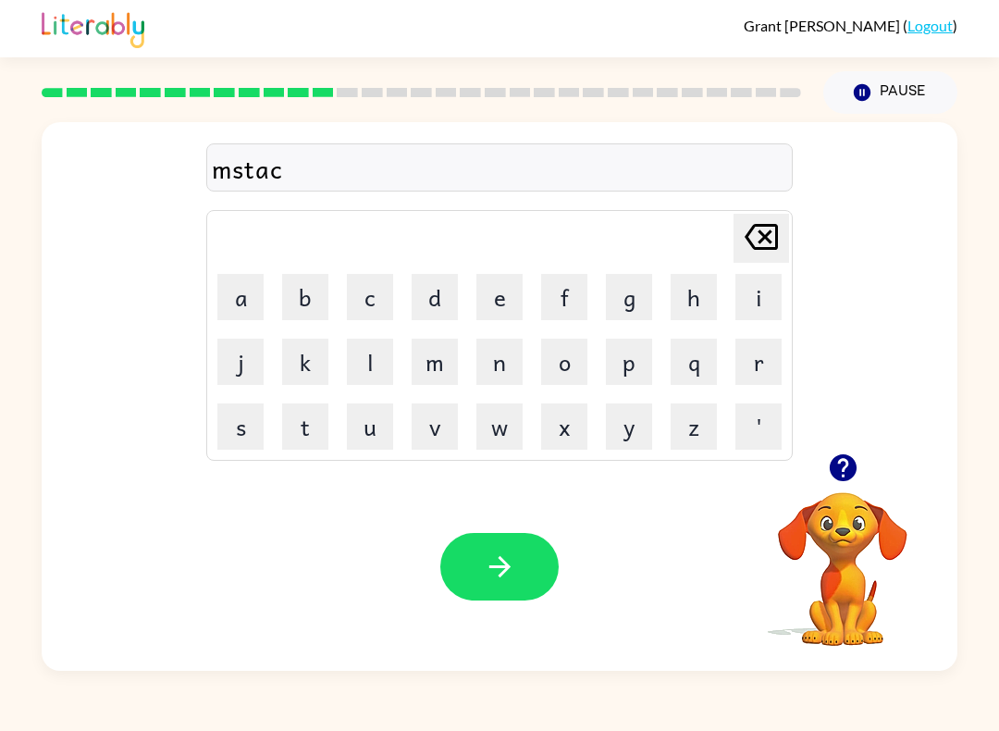
click at [511, 307] on button "e" at bounding box center [499, 297] width 46 height 46
click at [521, 568] on button "button" at bounding box center [499, 567] width 118 height 68
click at [686, 299] on button "h" at bounding box center [694, 297] width 46 height 46
click at [490, 300] on button "e" at bounding box center [499, 297] width 46 height 46
click at [388, 372] on button "l" at bounding box center [370, 362] width 46 height 46
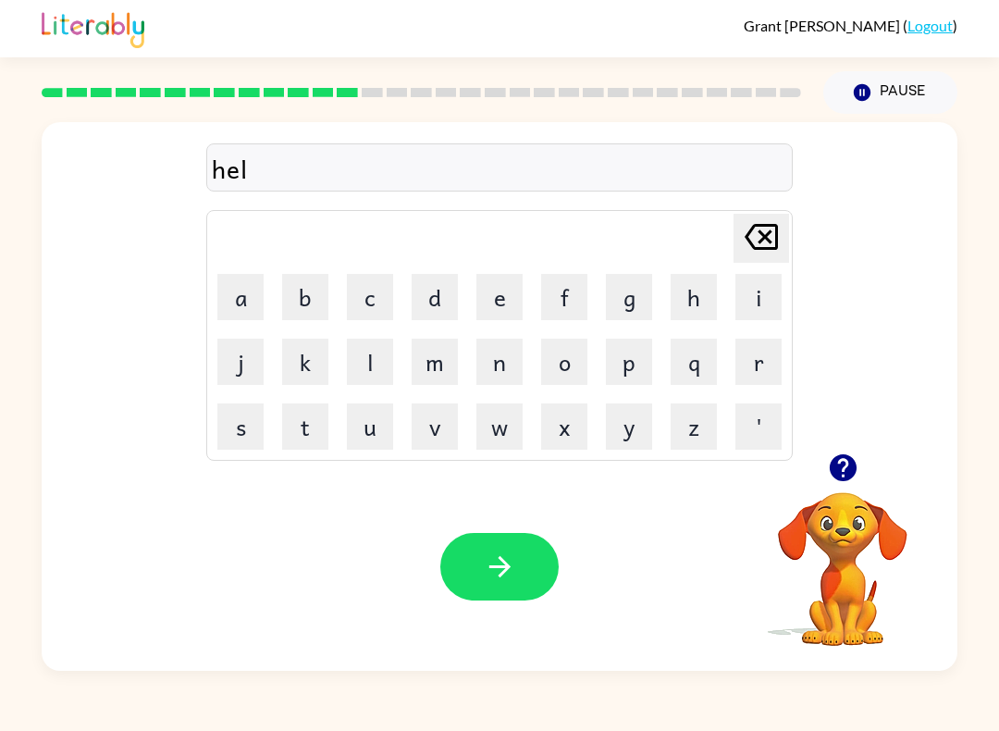
click at [645, 361] on button "p" at bounding box center [629, 362] width 46 height 46
click at [369, 366] on button "l" at bounding box center [370, 362] width 46 height 46
click at [776, 293] on button "i" at bounding box center [758, 297] width 46 height 46
click at [245, 437] on button "s" at bounding box center [240, 426] width 46 height 46
click at [513, 590] on button "button" at bounding box center [499, 567] width 118 height 68
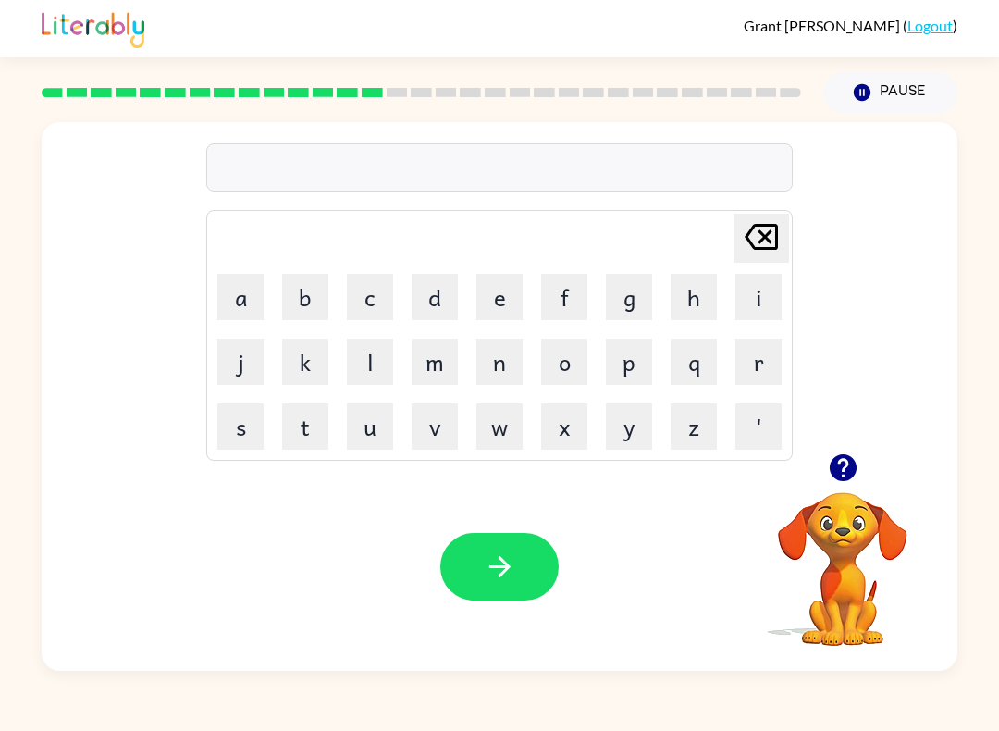
click at [242, 442] on button "s" at bounding box center [240, 426] width 46 height 46
click at [320, 431] on button "t" at bounding box center [305, 426] width 46 height 46
click at [570, 352] on button "o" at bounding box center [564, 362] width 46 height 46
click at [569, 352] on button "o" at bounding box center [564, 362] width 46 height 46
click at [451, 280] on button "d" at bounding box center [435, 297] width 46 height 46
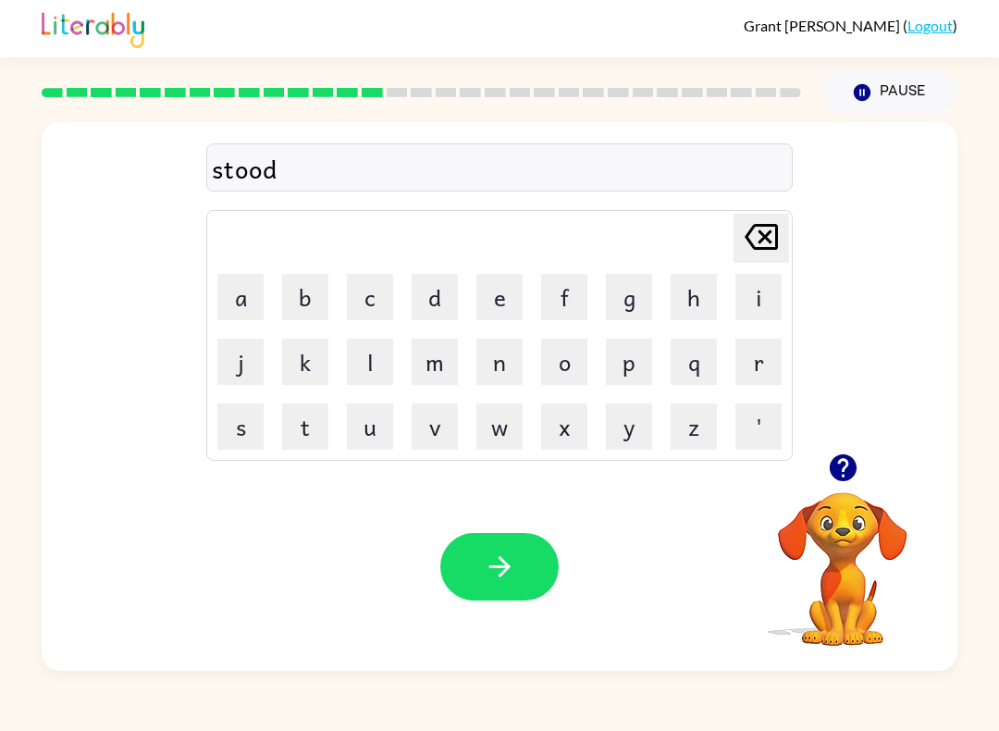
click at [772, 305] on button "i" at bounding box center [758, 297] width 46 height 46
click at [492, 368] on button "n" at bounding box center [499, 362] width 46 height 46
click at [306, 460] on div "[PERSON_NAME] last character input a b c d e f g h i j k l m n o p q r s t u v …" at bounding box center [499, 335] width 586 height 251
click at [318, 435] on button "t" at bounding box center [305, 426] width 46 height 46
click at [511, 562] on icon "button" at bounding box center [500, 566] width 32 height 32
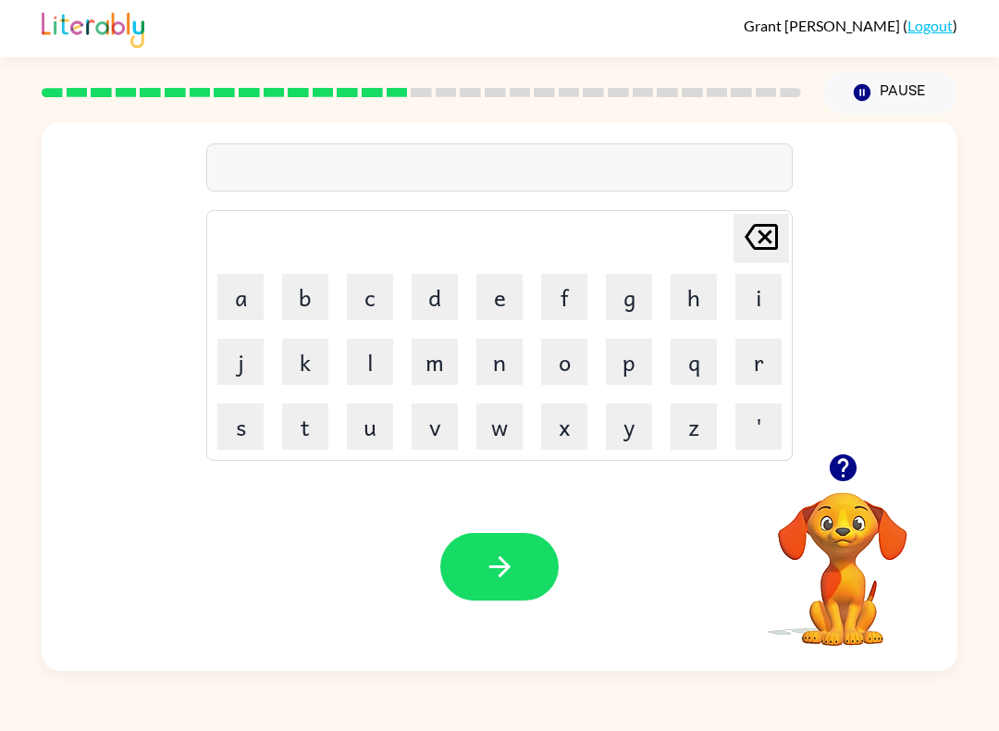
click at [229, 440] on button "s" at bounding box center [240, 426] width 46 height 46
click at [314, 445] on button "t" at bounding box center [305, 426] width 46 height 46
click at [239, 301] on button "a" at bounding box center [240, 297] width 46 height 46
click at [753, 375] on button "r" at bounding box center [758, 362] width 46 height 46
click at [513, 302] on button "e" at bounding box center [499, 297] width 46 height 46
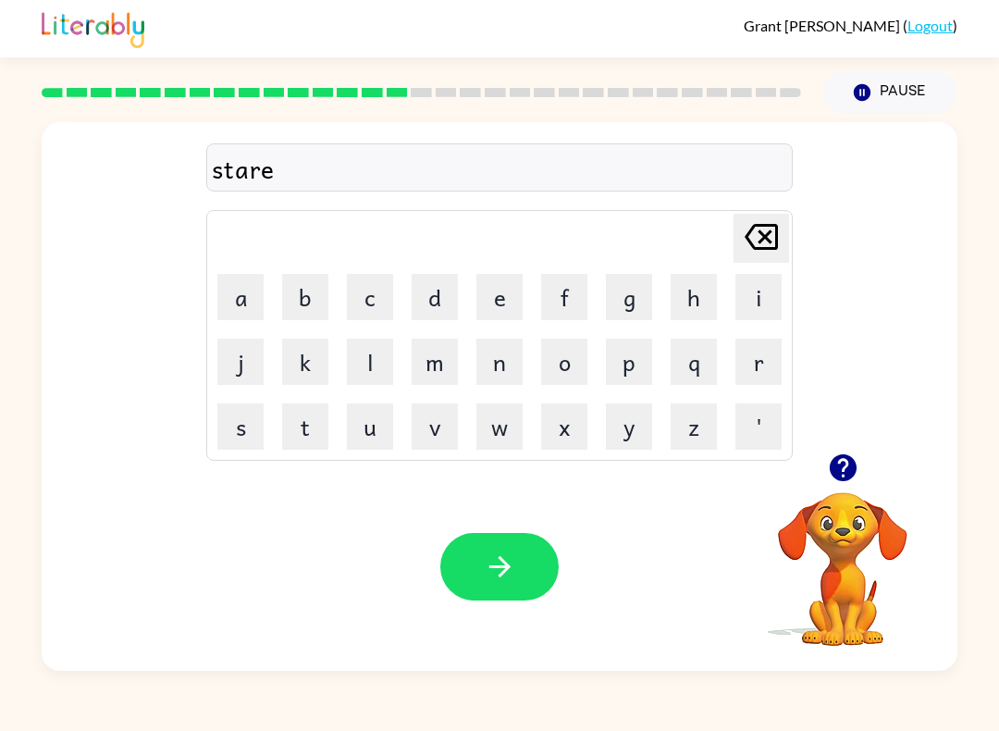
click at [511, 554] on icon "button" at bounding box center [500, 566] width 32 height 32
click at [373, 361] on button "l" at bounding box center [370, 362] width 46 height 46
click at [769, 309] on button "i" at bounding box center [758, 297] width 46 height 46
click at [307, 446] on button "t" at bounding box center [305, 426] width 46 height 46
click at [521, 587] on button "button" at bounding box center [499, 567] width 118 height 68
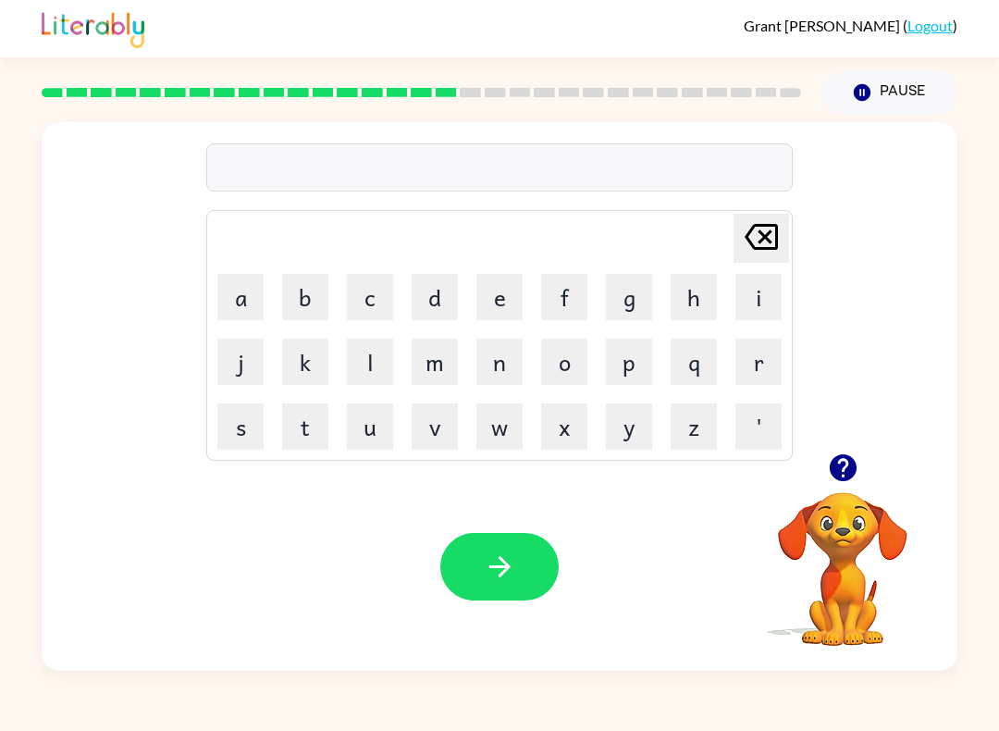
click at [898, 100] on button "Pause Pause" at bounding box center [890, 92] width 134 height 43
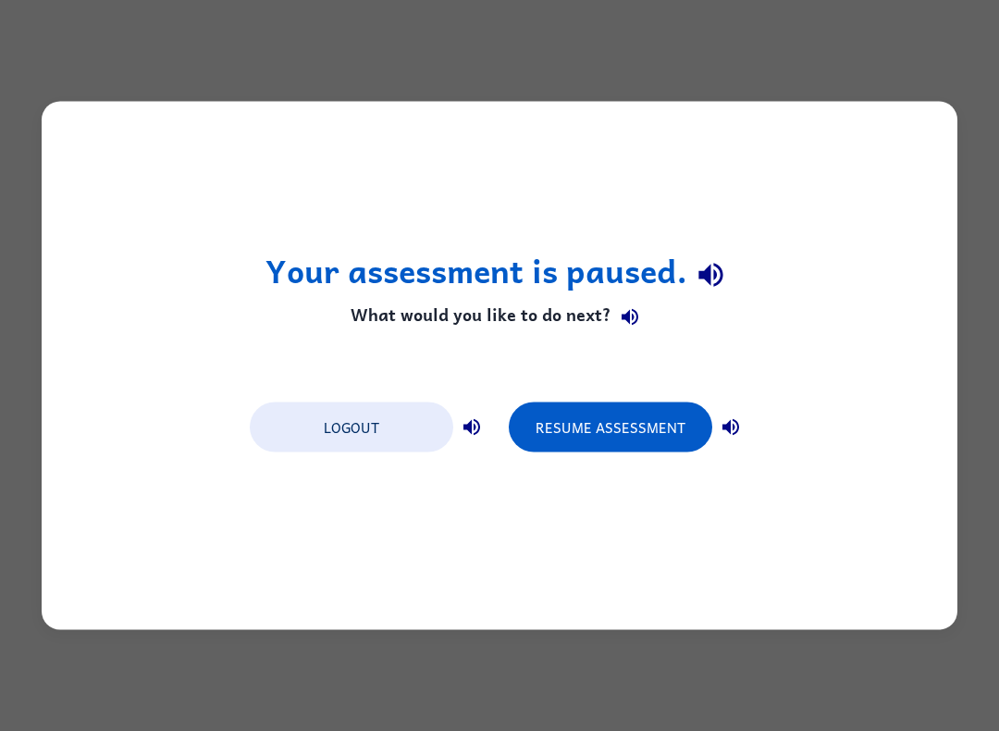
click at [633, 440] on button "Resume Assessment" at bounding box center [610, 427] width 203 height 50
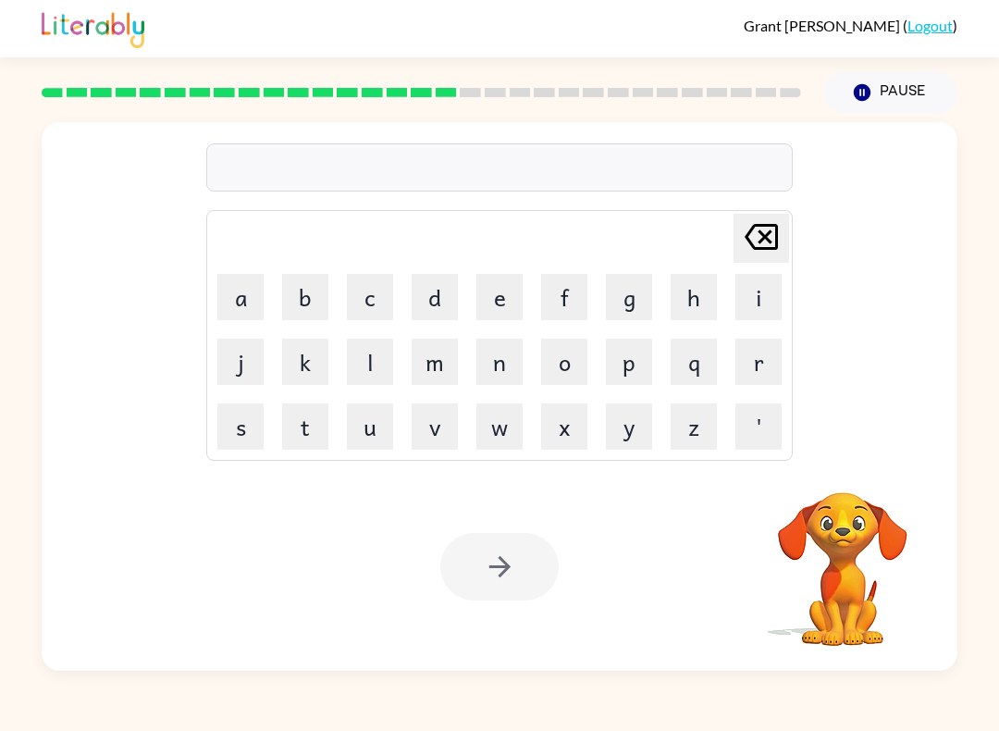
click at [229, 442] on button "s" at bounding box center [240, 426] width 46 height 46
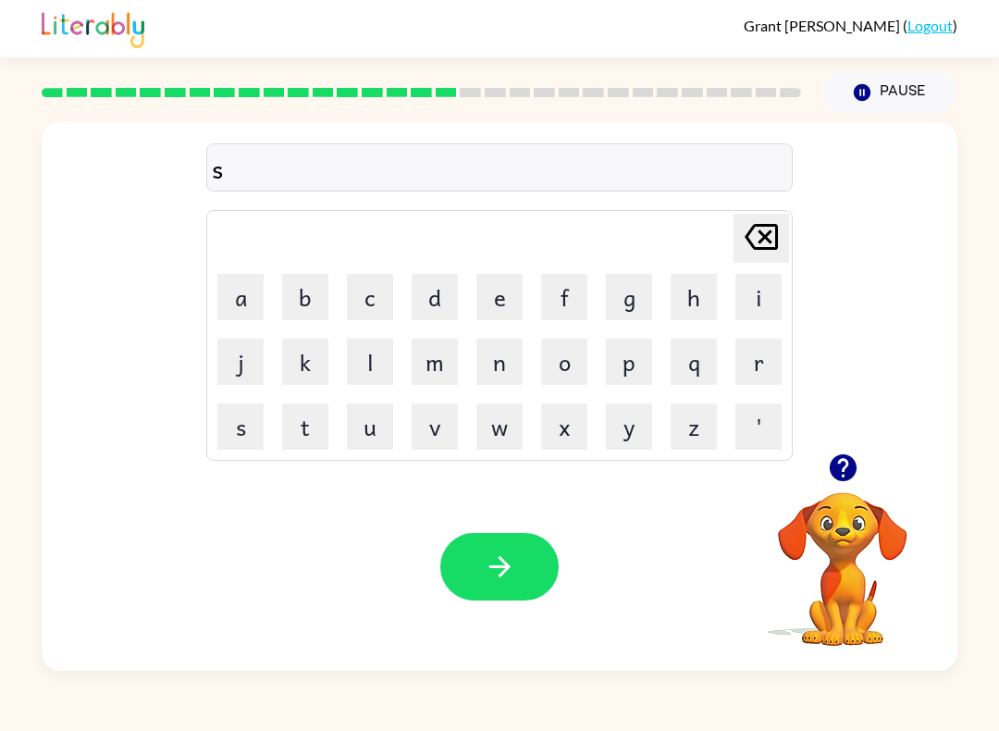
click at [509, 422] on button "w" at bounding box center [499, 426] width 46 height 46
click at [771, 292] on button "i" at bounding box center [758, 297] width 46 height 46
click at [572, 314] on button "f" at bounding box center [564, 297] width 46 height 46
click at [235, 427] on button "s" at bounding box center [240, 426] width 46 height 46
click at [751, 239] on icon "[PERSON_NAME] last character input" at bounding box center [761, 237] width 44 height 44
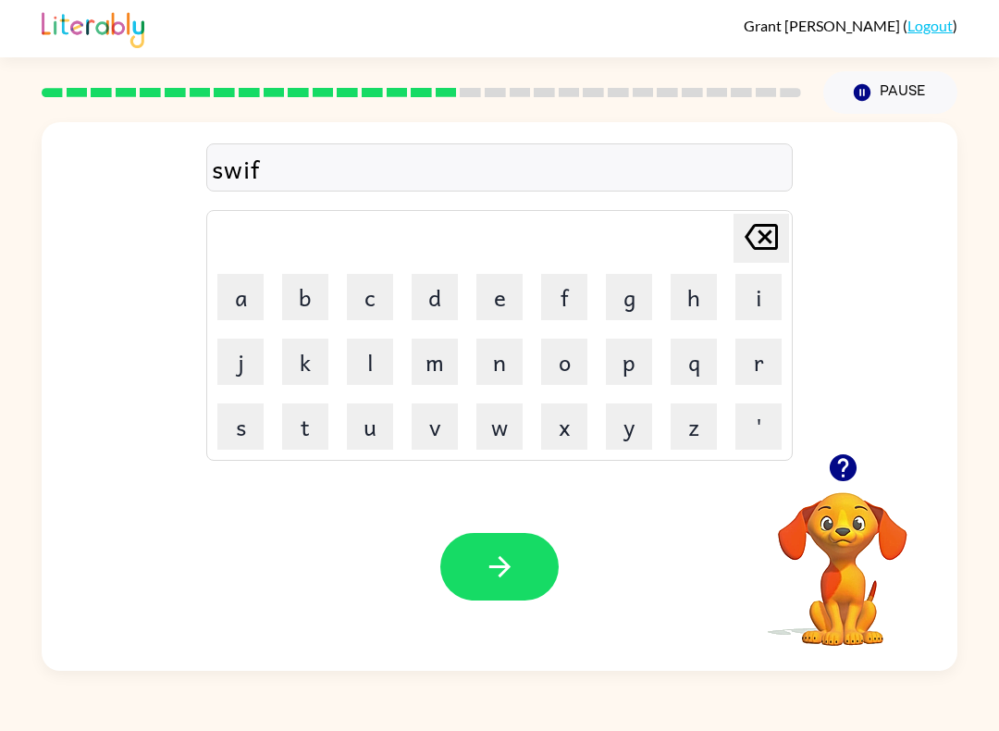
click at [303, 447] on button "t" at bounding box center [305, 426] width 46 height 46
click at [503, 560] on icon "button" at bounding box center [498, 566] width 21 height 21
click at [217, 429] on button "s" at bounding box center [240, 426] width 46 height 46
click at [695, 292] on button "h" at bounding box center [694, 297] width 46 height 46
click at [771, 355] on button "r" at bounding box center [758, 362] width 46 height 46
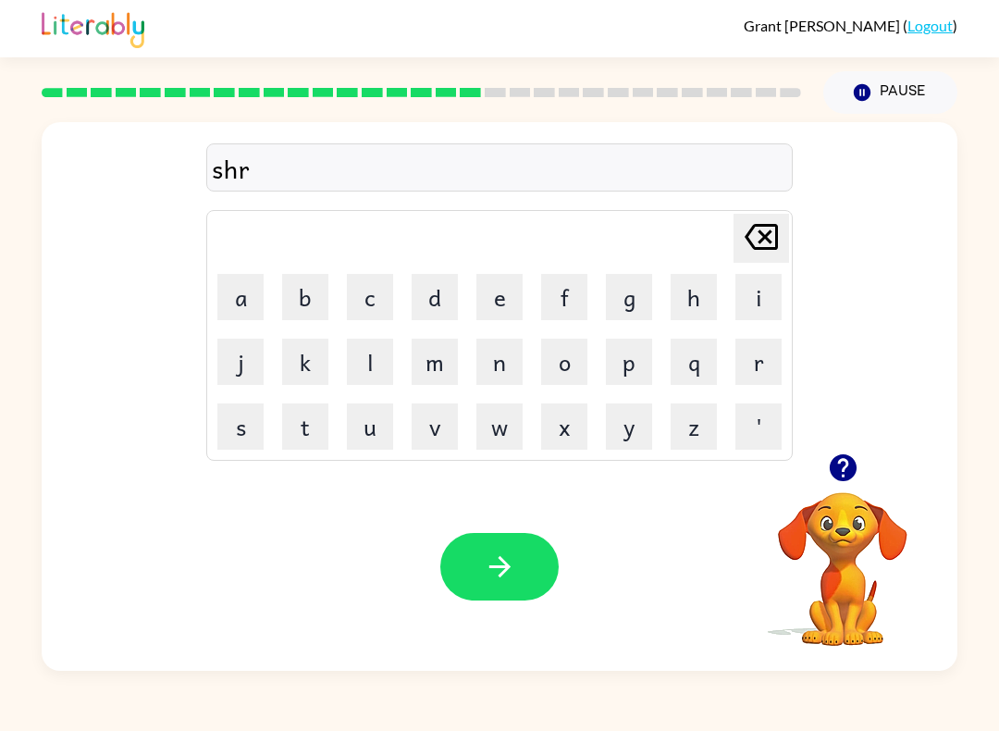
click at [313, 436] on button "t" at bounding box center [305, 426] width 46 height 46
click at [521, 568] on button "button" at bounding box center [499, 567] width 118 height 68
click at [922, 82] on button "Pause Pause" at bounding box center [890, 92] width 134 height 43
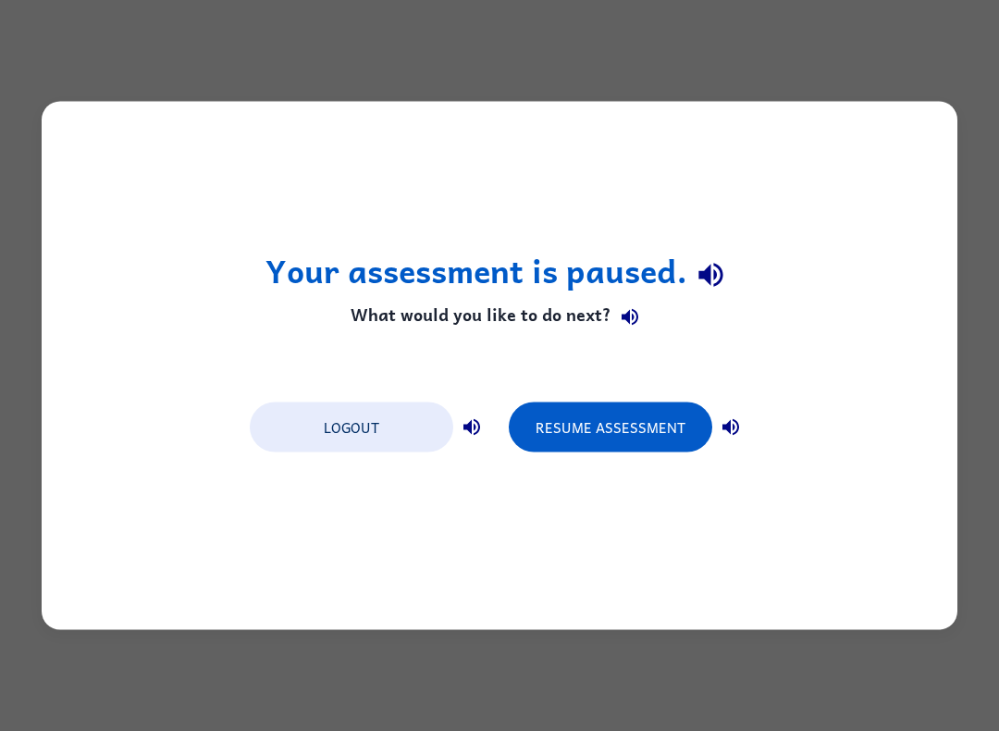
click at [634, 421] on button "Resume Assessment" at bounding box center [610, 427] width 203 height 50
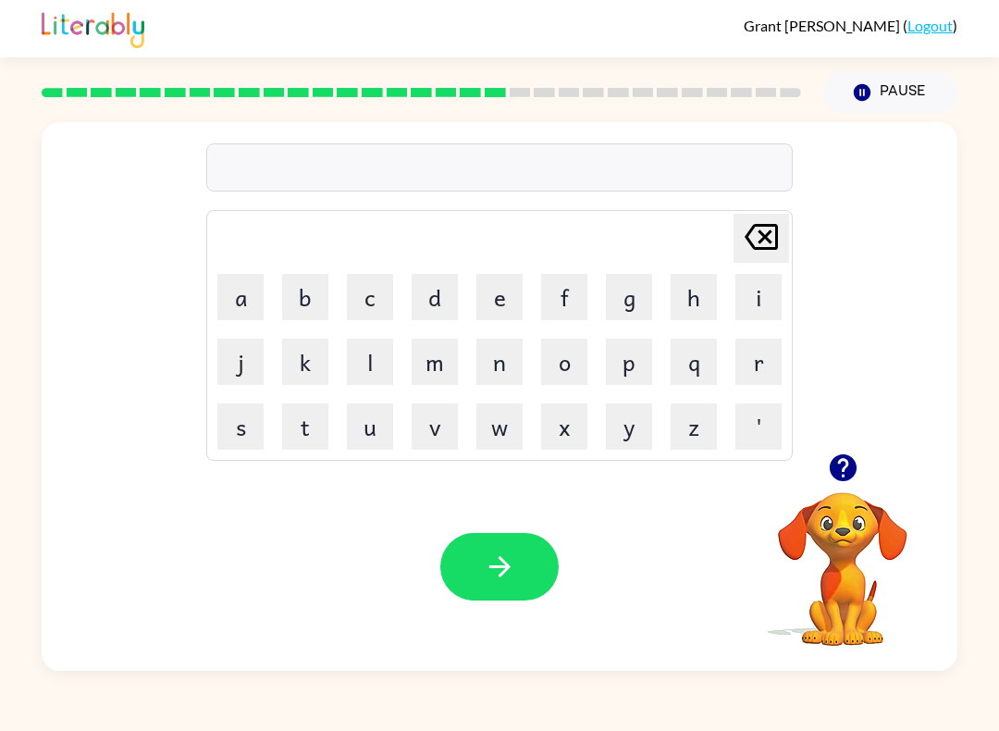
click at [637, 298] on button "g" at bounding box center [629, 297] width 46 height 46
click at [572, 365] on button "o" at bounding box center [564, 362] width 46 height 46
click at [307, 302] on button "b" at bounding box center [305, 297] width 46 height 46
click at [493, 584] on button "button" at bounding box center [499, 567] width 118 height 68
click at [327, 283] on button "b" at bounding box center [305, 297] width 46 height 46
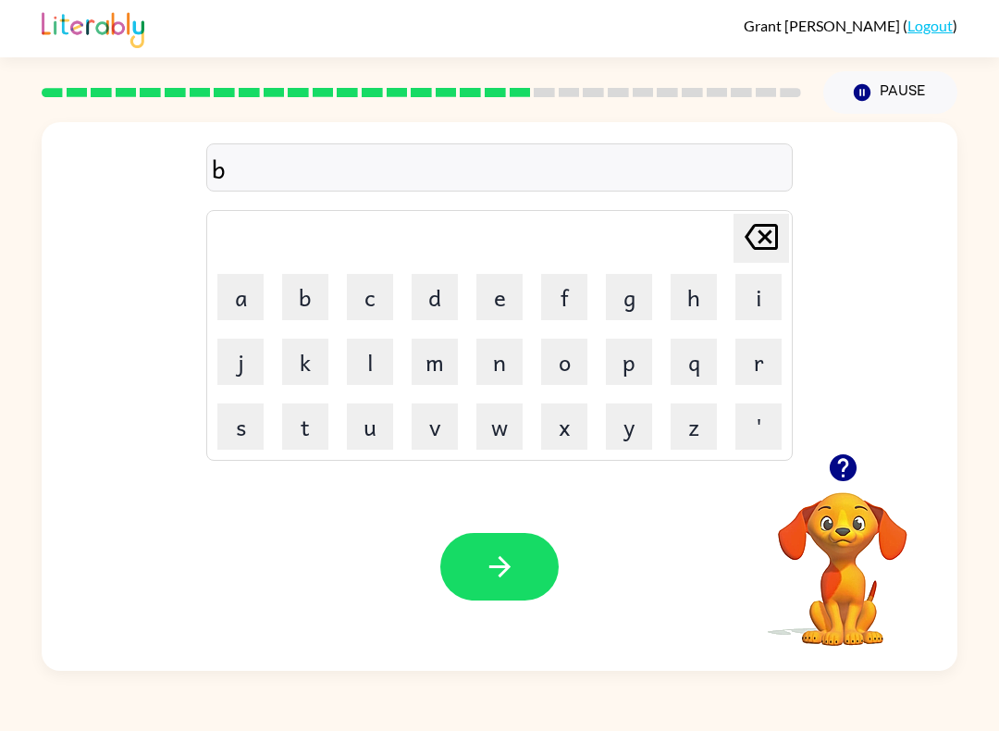
click at [585, 359] on button "o" at bounding box center [564, 362] width 46 height 46
click at [565, 444] on button "x" at bounding box center [564, 426] width 46 height 46
click at [757, 298] on button "i" at bounding box center [758, 297] width 46 height 46
click at [228, 444] on button "s" at bounding box center [240, 426] width 46 height 46
click at [526, 593] on button "button" at bounding box center [499, 567] width 118 height 68
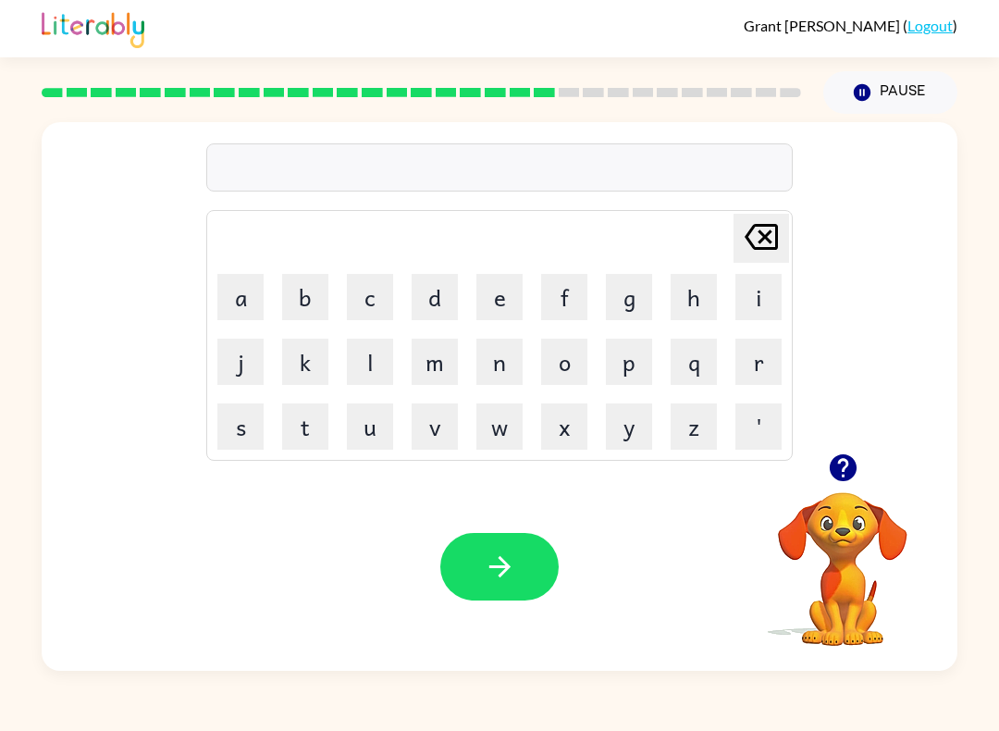
click at [436, 304] on button "d" at bounding box center [435, 297] width 46 height 46
click at [758, 287] on button "i" at bounding box center [758, 297] width 46 height 46
click at [452, 429] on button "v" at bounding box center [435, 426] width 46 height 46
click at [502, 550] on button "button" at bounding box center [499, 567] width 118 height 68
click at [769, 359] on button "r" at bounding box center [758, 362] width 46 height 46
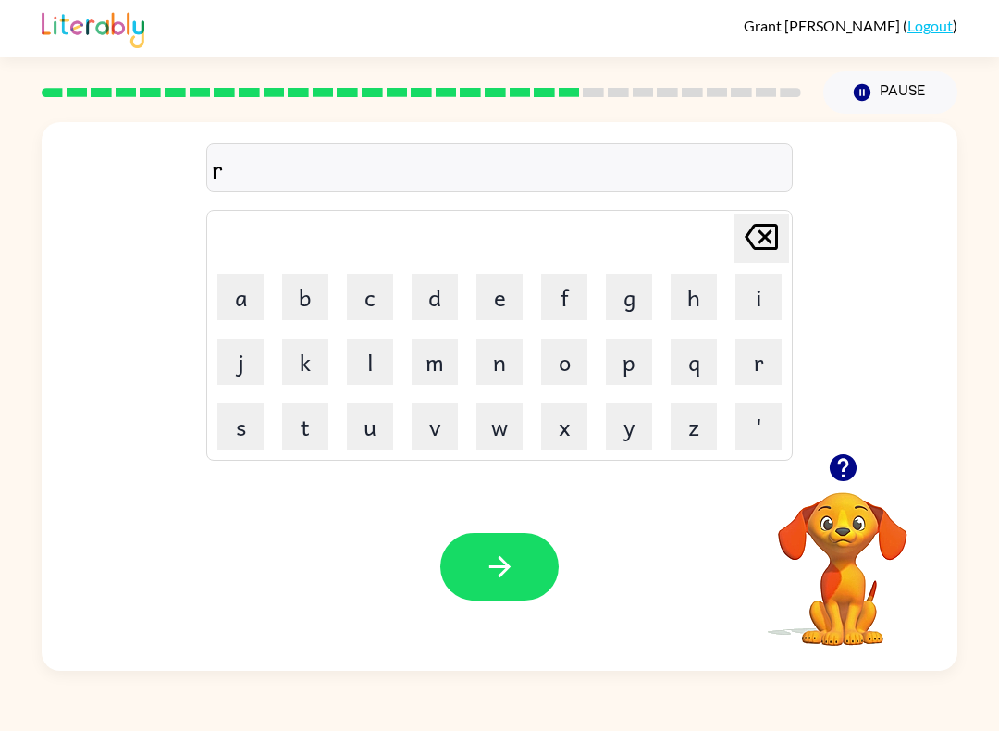
click at [564, 370] on button "o" at bounding box center [564, 362] width 46 height 46
click at [416, 293] on button "d" at bounding box center [435, 297] width 46 height 46
click at [499, 437] on button "w" at bounding box center [499, 426] width 46 height 46
click at [261, 306] on button "a" at bounding box center [240, 297] width 46 height 46
click at [634, 435] on button "y" at bounding box center [629, 426] width 46 height 46
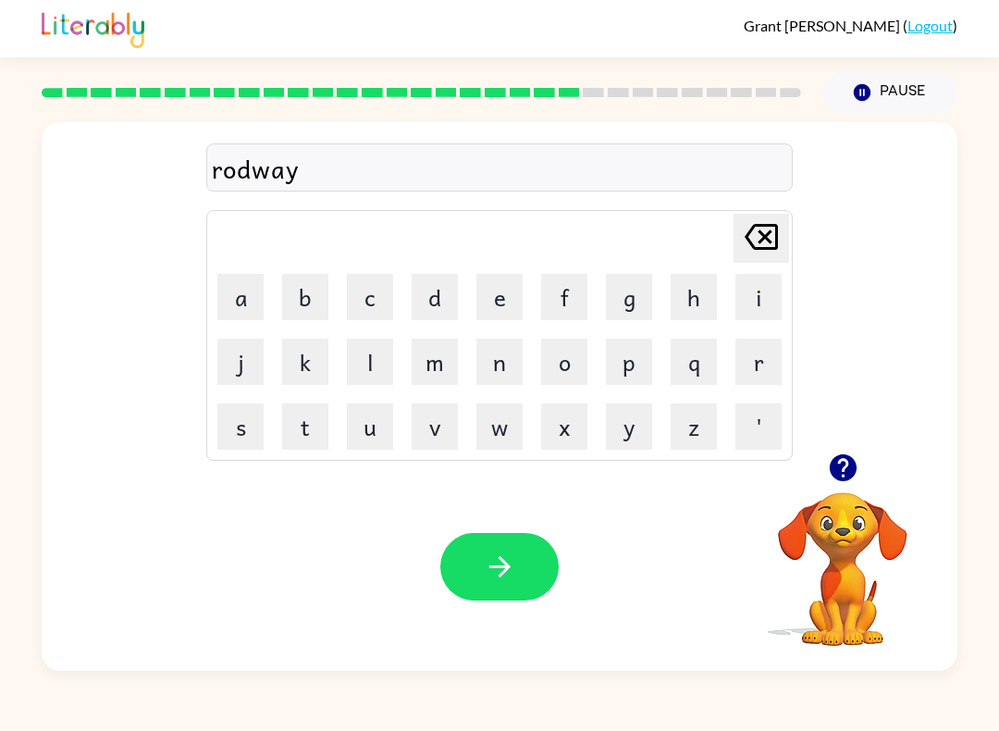
click at [505, 561] on icon "button" at bounding box center [500, 566] width 32 height 32
click at [229, 448] on button "s" at bounding box center [240, 426] width 46 height 46
click at [769, 292] on button "i" at bounding box center [758, 297] width 46 height 46
click at [445, 425] on button "v" at bounding box center [435, 426] width 46 height 46
click at [763, 354] on button "r" at bounding box center [758, 362] width 46 height 46
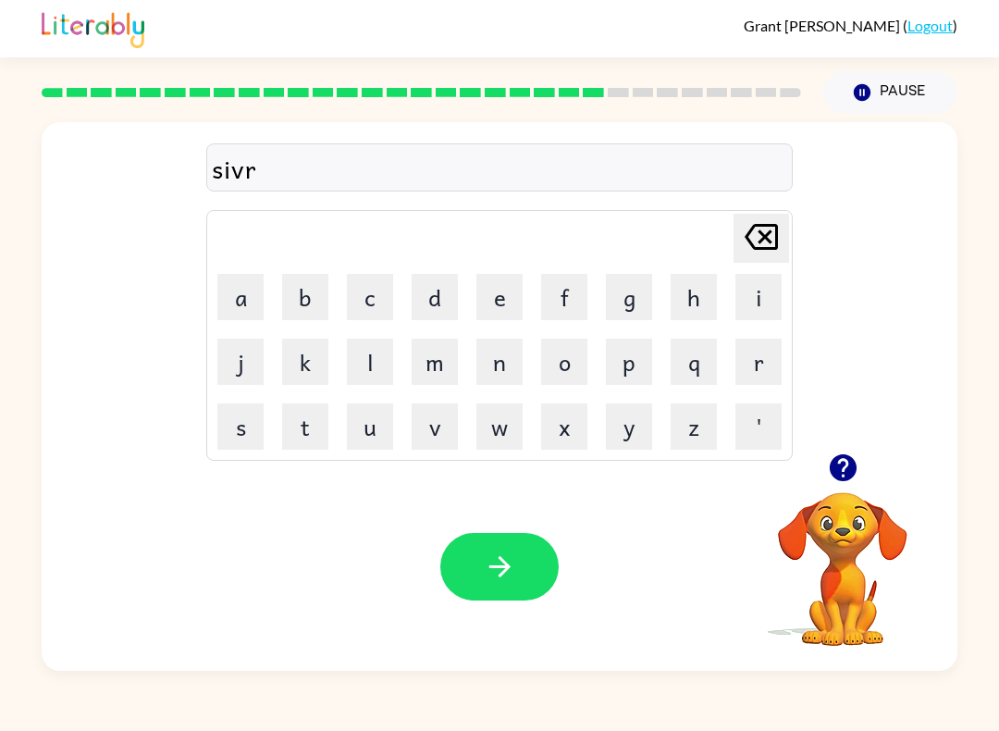
click at [485, 568] on icon "button" at bounding box center [500, 566] width 32 height 32
click at [233, 440] on button "s" at bounding box center [240, 426] width 46 height 46
click at [245, 292] on button "a" at bounding box center [240, 297] width 46 height 46
click at [375, 294] on button "c" at bounding box center [370, 297] width 46 height 46
click at [503, 575] on icon "button" at bounding box center [500, 566] width 32 height 32
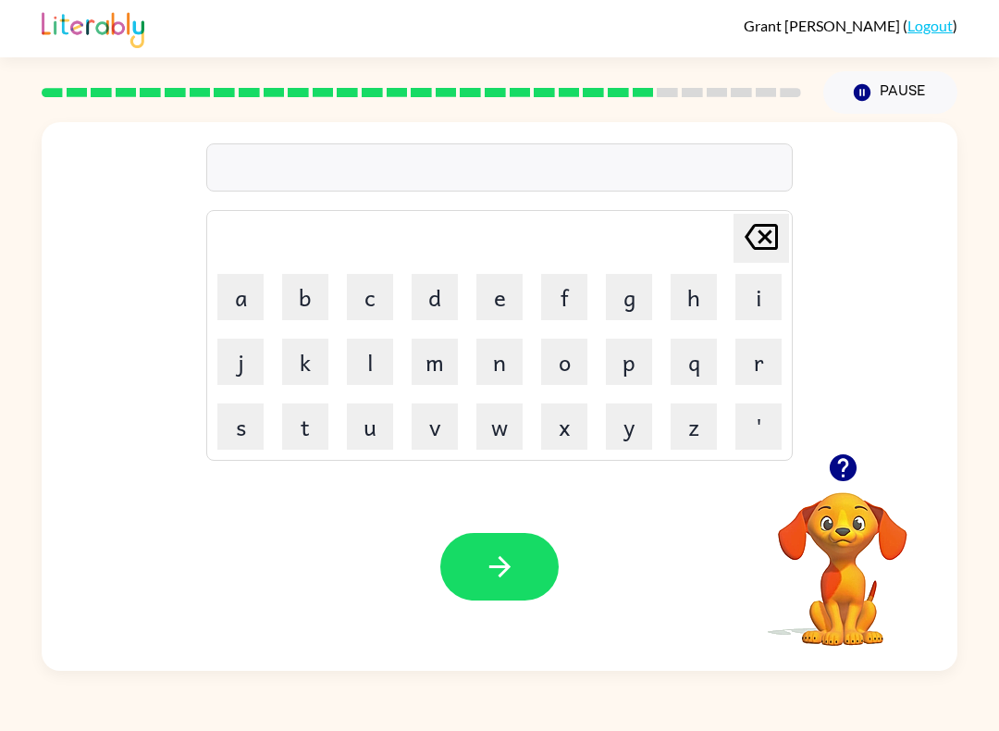
click at [225, 441] on button "s" at bounding box center [240, 426] width 46 height 46
click at [366, 438] on button "u" at bounding box center [370, 426] width 46 height 46
click at [510, 360] on button "n" at bounding box center [499, 362] width 46 height 46
click at [371, 363] on button "l" at bounding box center [370, 362] width 46 height 46
click at [764, 301] on button "i" at bounding box center [758, 297] width 46 height 46
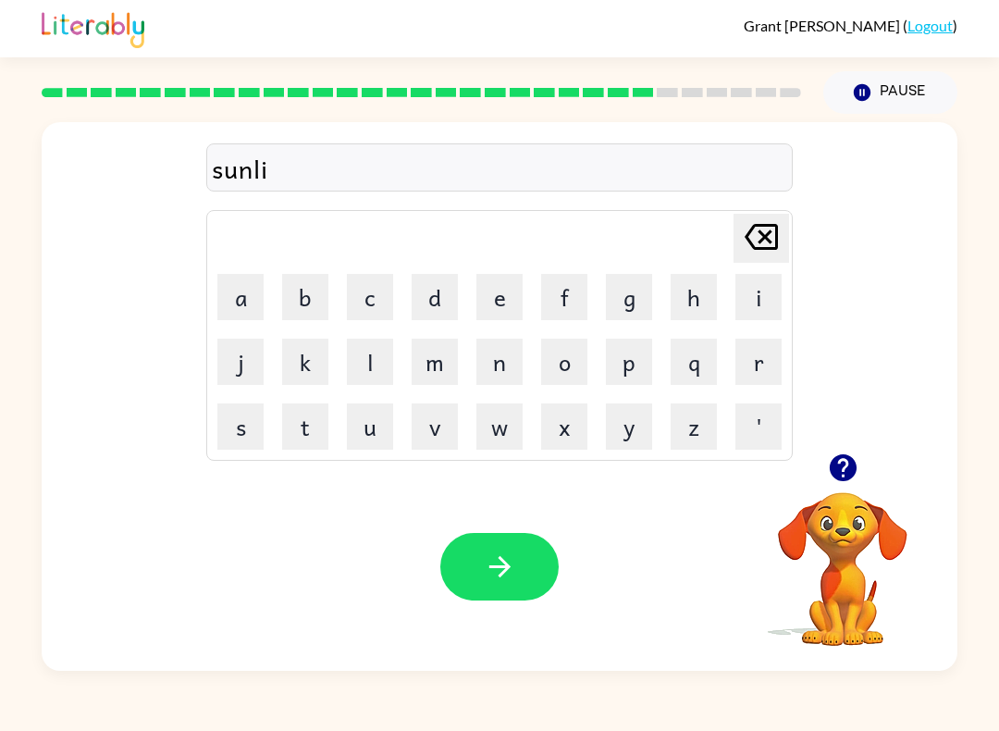
click at [300, 439] on button "t" at bounding box center [305, 426] width 46 height 46
click at [501, 289] on button "e" at bounding box center [499, 297] width 46 height 46
click at [516, 572] on button "button" at bounding box center [499, 567] width 118 height 68
click at [772, 368] on button "r" at bounding box center [758, 362] width 46 height 46
click at [246, 300] on button "a" at bounding box center [240, 297] width 46 height 46
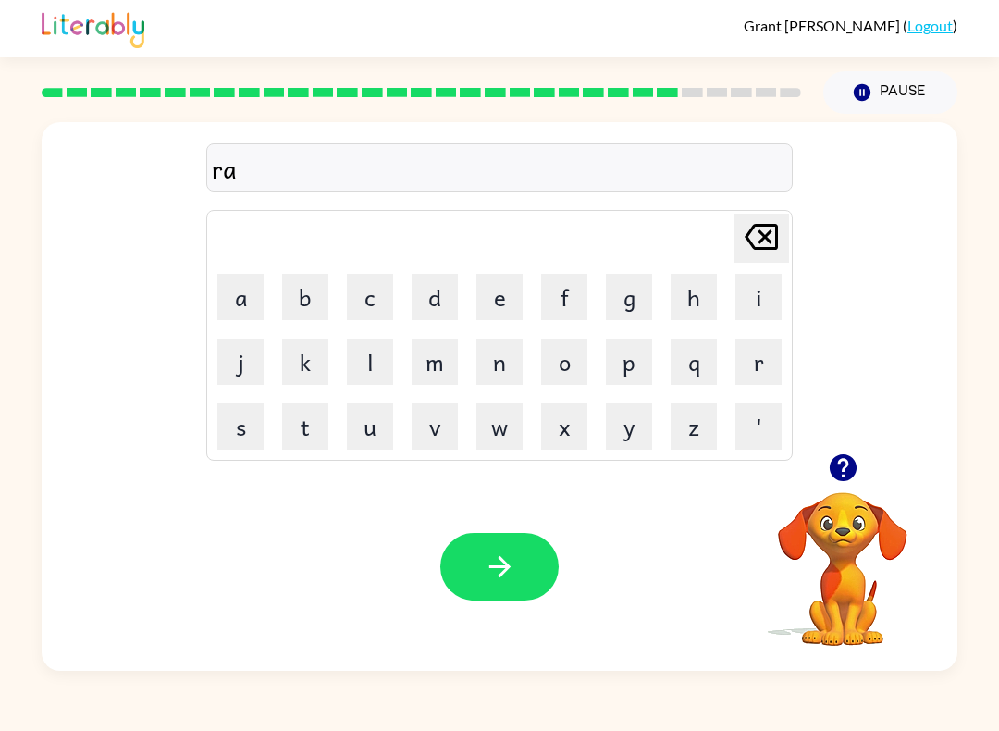
click at [366, 293] on button "c" at bounding box center [370, 297] width 46 height 46
click at [504, 296] on button "e" at bounding box center [499, 297] width 46 height 46
click at [492, 562] on icon "button" at bounding box center [500, 566] width 32 height 32
click at [313, 296] on button "b" at bounding box center [305, 297] width 46 height 46
click at [511, 293] on button "e" at bounding box center [499, 297] width 46 height 46
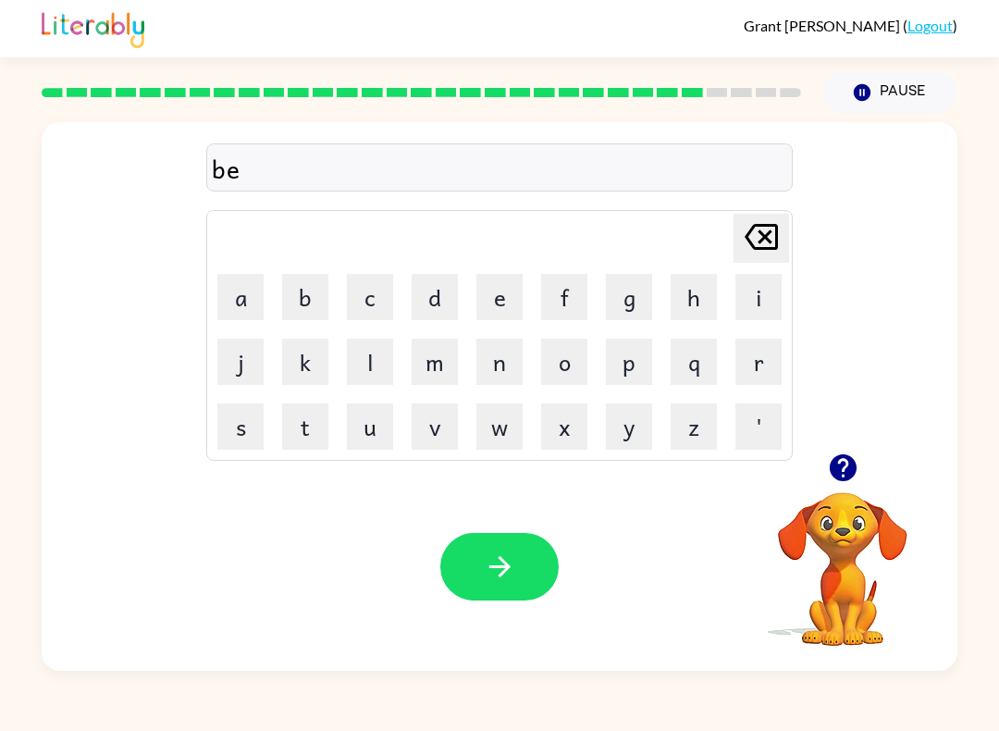
click at [454, 287] on button "d" at bounding box center [435, 297] width 46 height 46
click at [511, 285] on button "e" at bounding box center [499, 297] width 46 height 46
click at [505, 573] on icon "button" at bounding box center [500, 566] width 32 height 32
click at [305, 428] on button "t" at bounding box center [305, 426] width 46 height 46
click at [238, 291] on button "a" at bounding box center [240, 297] width 46 height 46
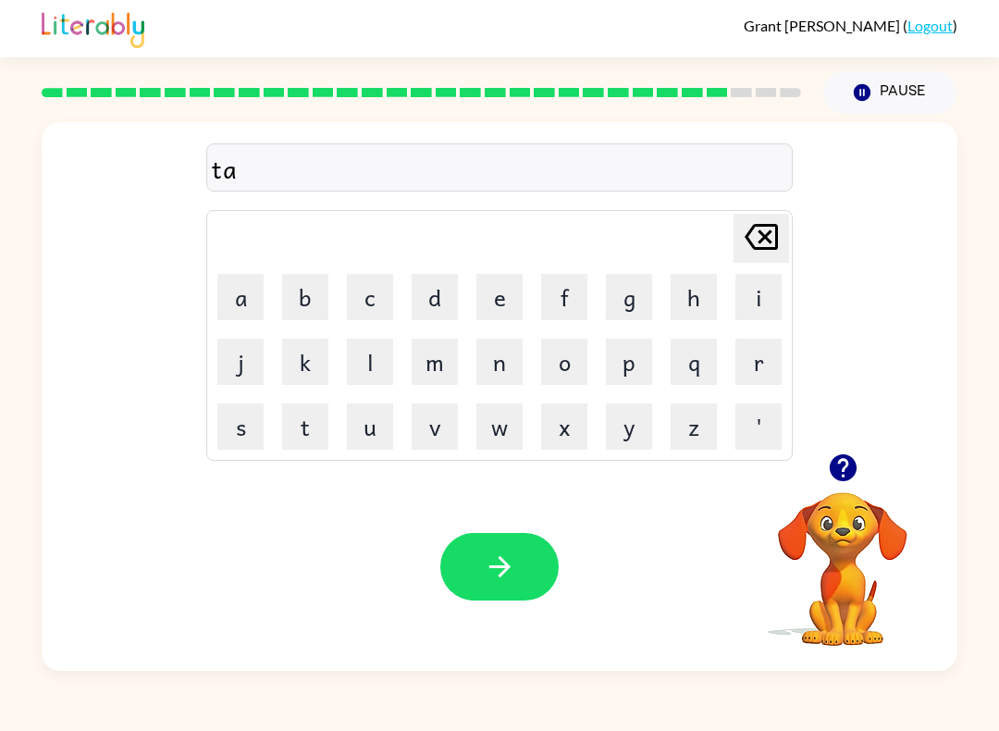
click at [318, 431] on button "t" at bounding box center [305, 426] width 46 height 46
click at [901, 105] on button "Pause Pause" at bounding box center [890, 92] width 134 height 43
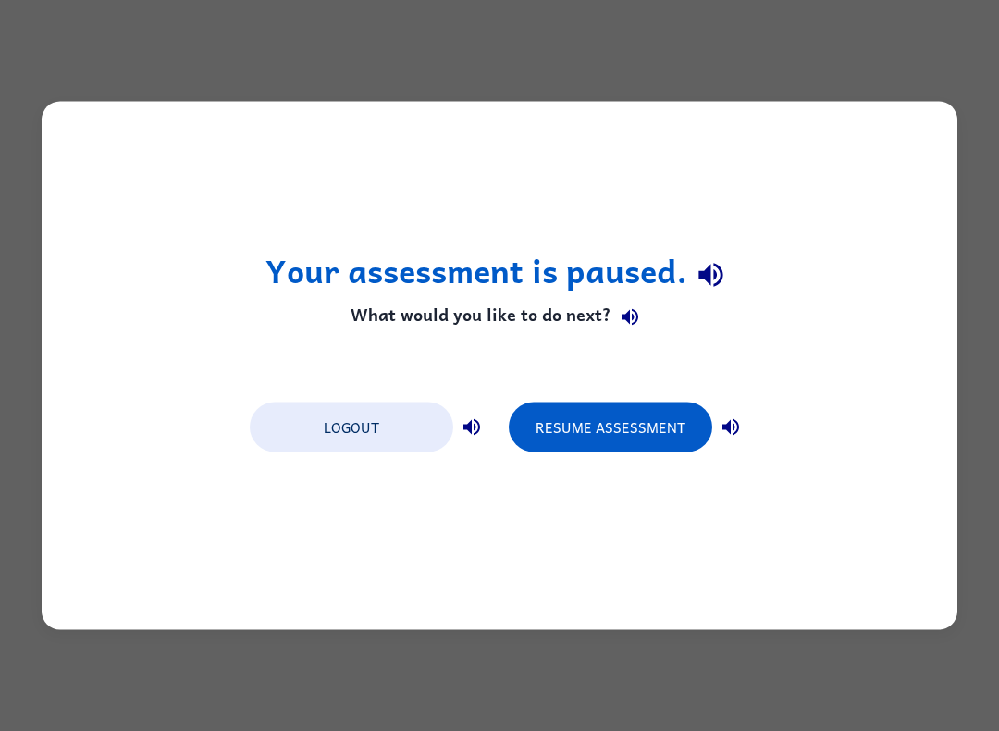
click at [612, 452] on button "Resume Assessment" at bounding box center [610, 427] width 203 height 50
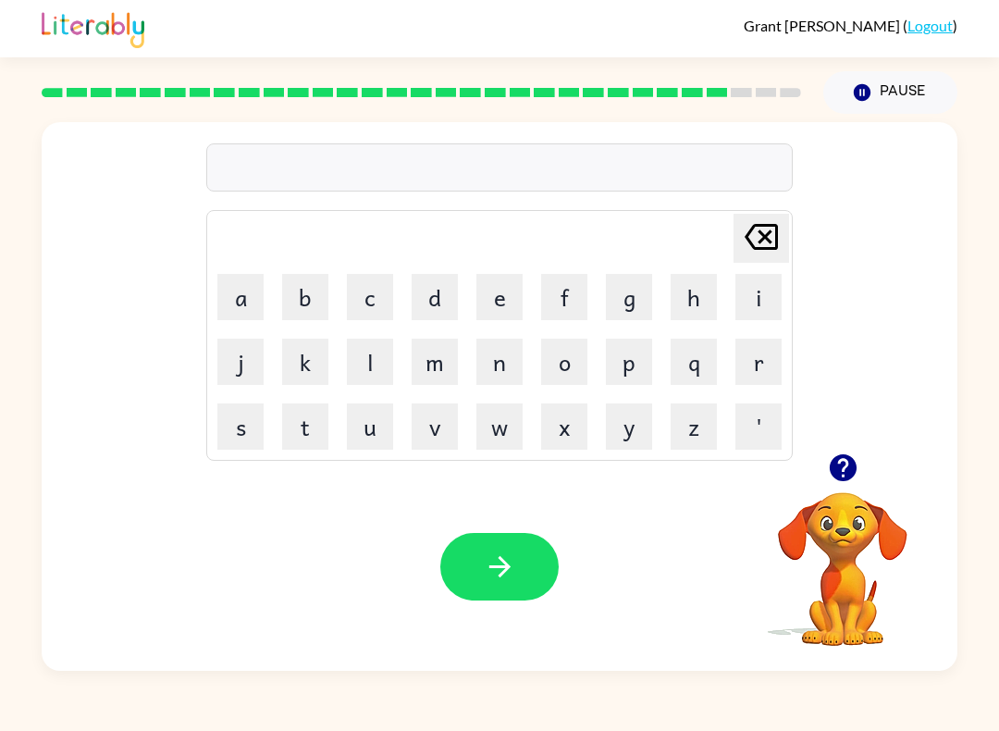
click at [293, 434] on button "t" at bounding box center [305, 426] width 46 height 46
click at [697, 308] on button "h" at bounding box center [694, 297] width 46 height 46
click at [248, 300] on button "a" at bounding box center [240, 297] width 46 height 46
click at [308, 431] on button "t" at bounding box center [305, 426] width 46 height 46
click at [519, 575] on button "button" at bounding box center [499, 567] width 118 height 68
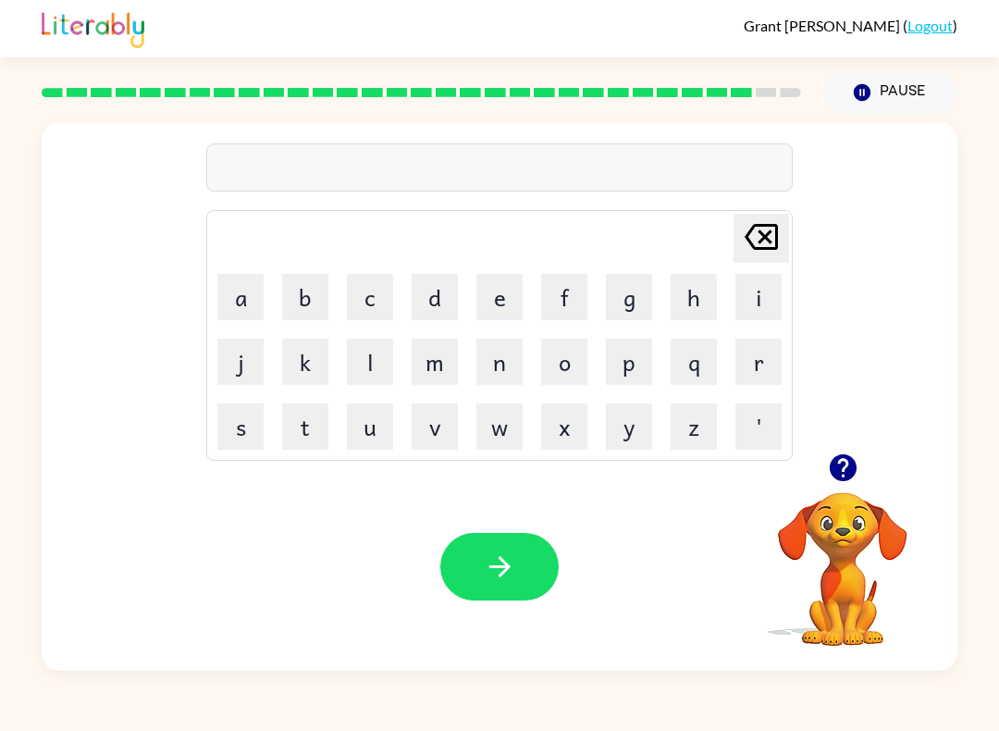
click at [253, 437] on button "s" at bounding box center [240, 426] width 46 height 46
click at [765, 300] on button "i" at bounding box center [758, 297] width 46 height 46
click at [378, 366] on button "l" at bounding box center [370, 362] width 46 height 46
click at [380, 280] on button "c" at bounding box center [370, 297] width 46 height 46
click at [511, 552] on icon "button" at bounding box center [500, 566] width 32 height 32
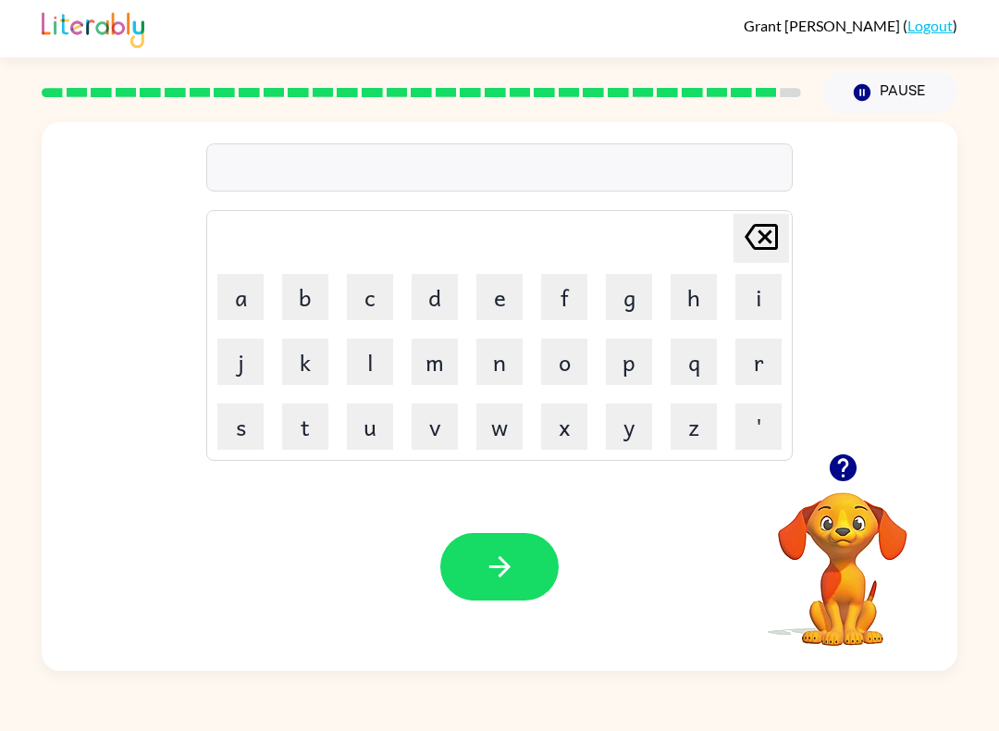
click at [761, 373] on button "r" at bounding box center [758, 362] width 46 height 46
click at [586, 362] on button "o" at bounding box center [564, 362] width 46 height 46
click at [588, 363] on td "o" at bounding box center [564, 361] width 63 height 63
click at [557, 365] on button "o" at bounding box center [564, 362] width 46 height 46
click at [374, 358] on button "l" at bounding box center [370, 362] width 46 height 46
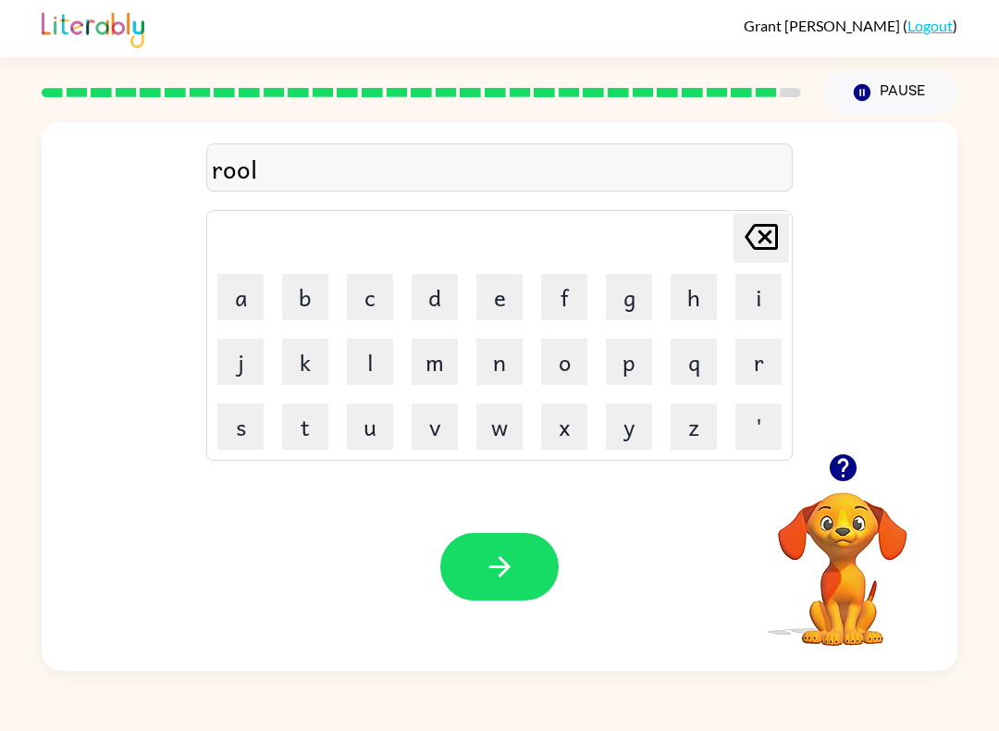
click at [508, 557] on icon "button" at bounding box center [500, 566] width 32 height 32
